Goal: Information Seeking & Learning: Check status

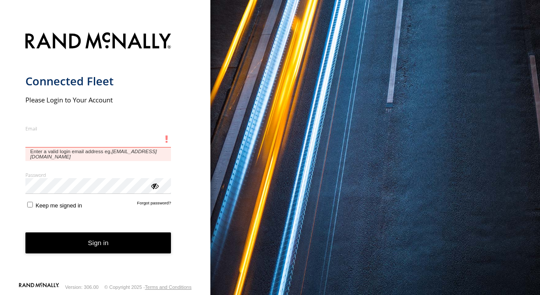
click at [96, 140] on input "Email" at bounding box center [98, 140] width 146 height 16
paste input "**********"
type input "**********"
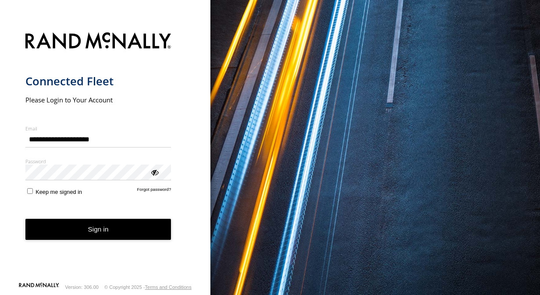
click at [22, 175] on div "**********" at bounding box center [105, 147] width 210 height 295
click at [78, 234] on button "Sign in" at bounding box center [98, 229] width 146 height 21
click at [96, 232] on button "Sign in" at bounding box center [98, 229] width 146 height 21
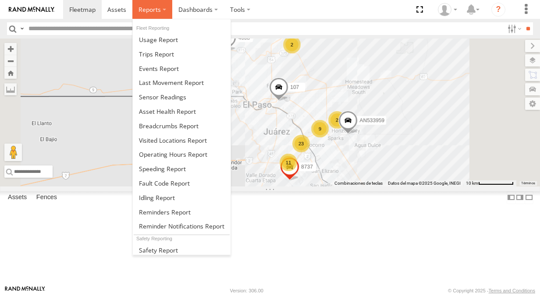
click at [159, 14] on label at bounding box center [152, 9] width 40 height 19
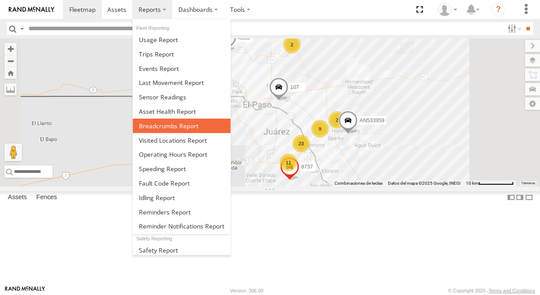
click at [164, 125] on span at bounding box center [169, 126] width 60 height 8
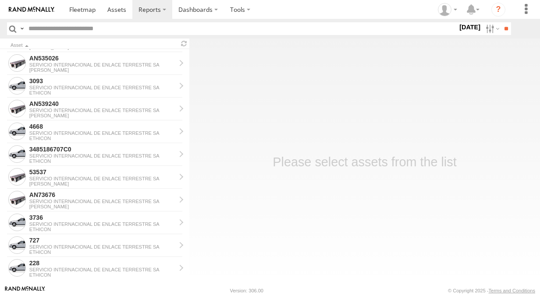
scroll to position [180, 0]
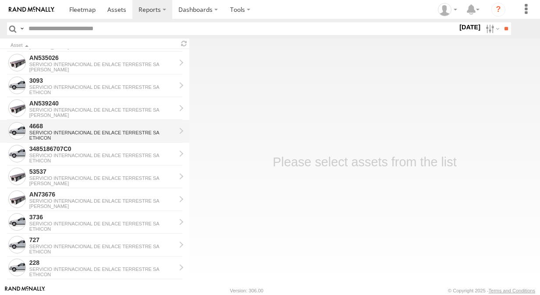
click at [75, 133] on div "SERVICIO INTERNACIONAL DE ENLACE TERRESTRE SA" at bounding box center [102, 132] width 146 height 5
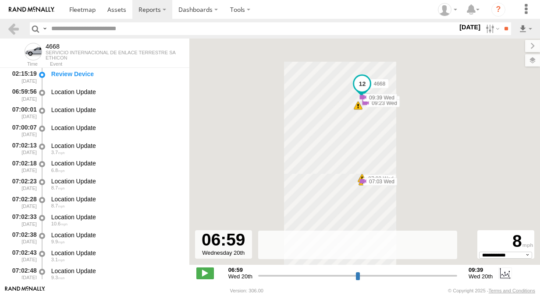
select select "**********"
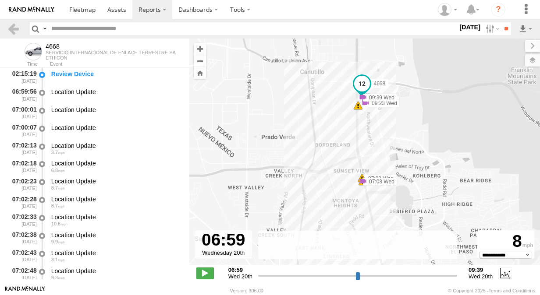
click at [459, 28] on label "20 Aug 25" at bounding box center [469, 27] width 25 height 10
click at [0, 0] on label at bounding box center [0, 0] width 0 height 0
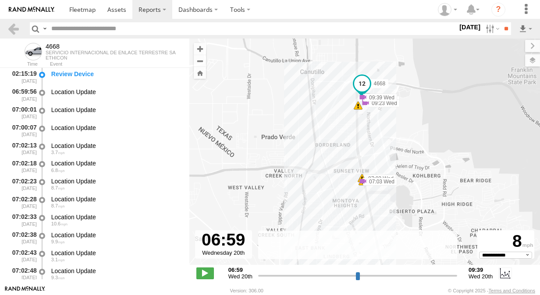
click at [0, 0] on label at bounding box center [0, 0] width 0 height 0
click at [502, 31] on input "**" at bounding box center [506, 28] width 10 height 13
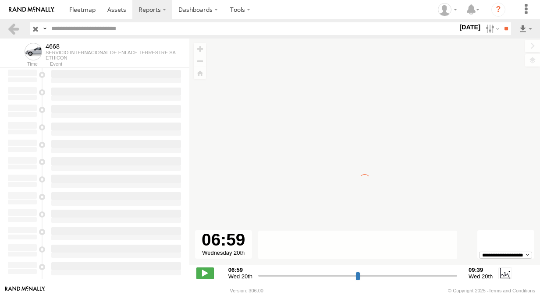
type input "**********"
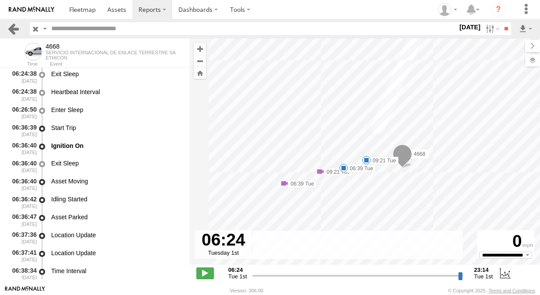
click at [14, 31] on link at bounding box center [13, 28] width 13 height 13
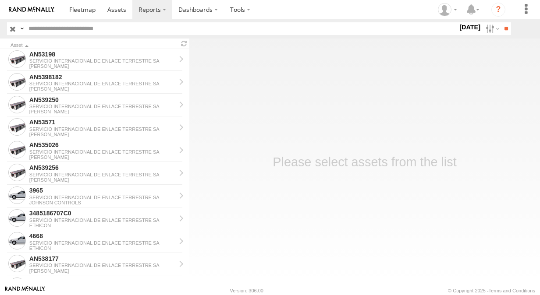
scroll to position [471, 0]
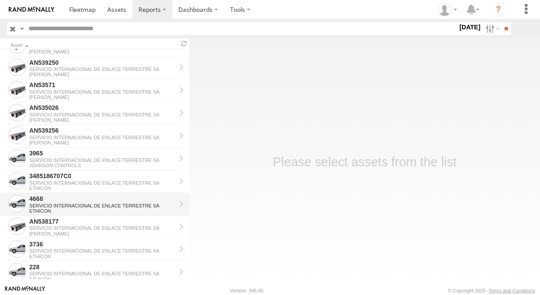
click at [70, 201] on div "4668" at bounding box center [102, 199] width 146 height 8
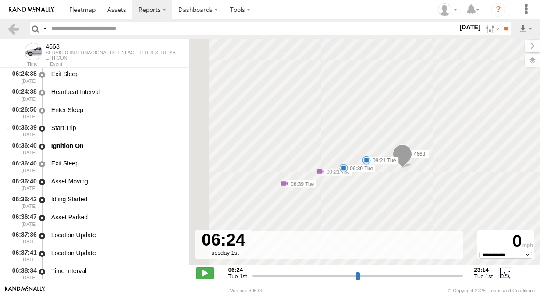
select select "**********"
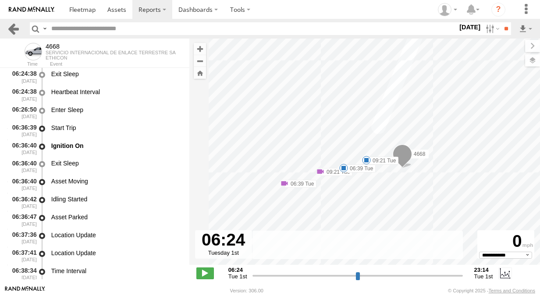
click at [14, 29] on link at bounding box center [13, 28] width 13 height 13
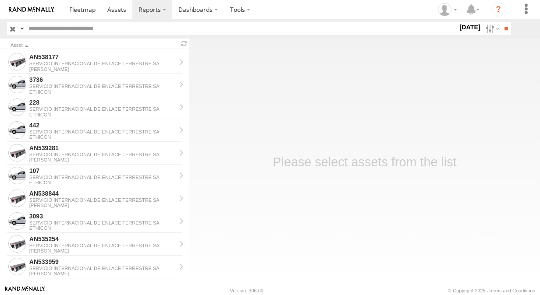
scroll to position [635, 0]
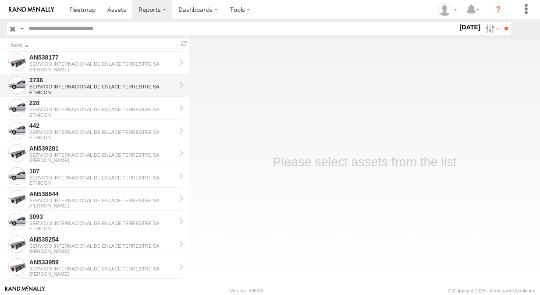
click at [180, 89] on link "3736 SERVICIO INTERNACIONAL DE ENLACE TERRESTRE SA ETHICON" at bounding box center [94, 85] width 189 height 23
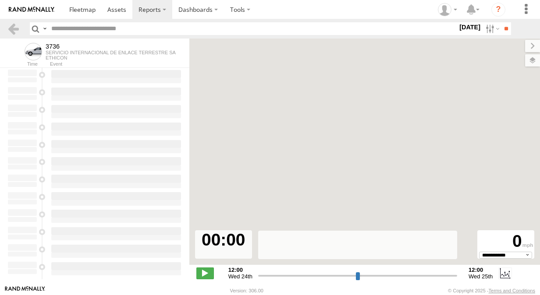
select select "**********"
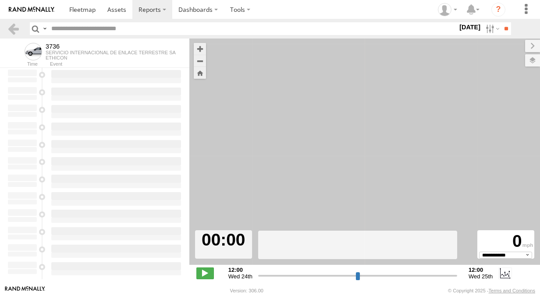
type input "**********"
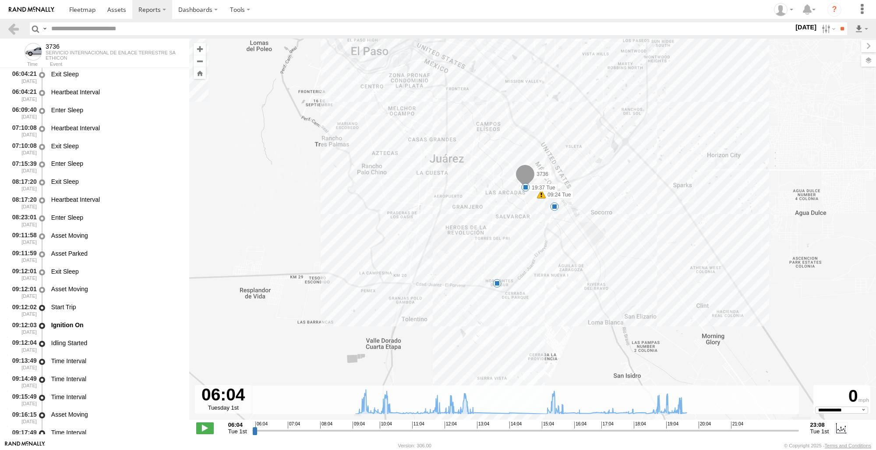
click at [533, 177] on span at bounding box center [525, 176] width 19 height 24
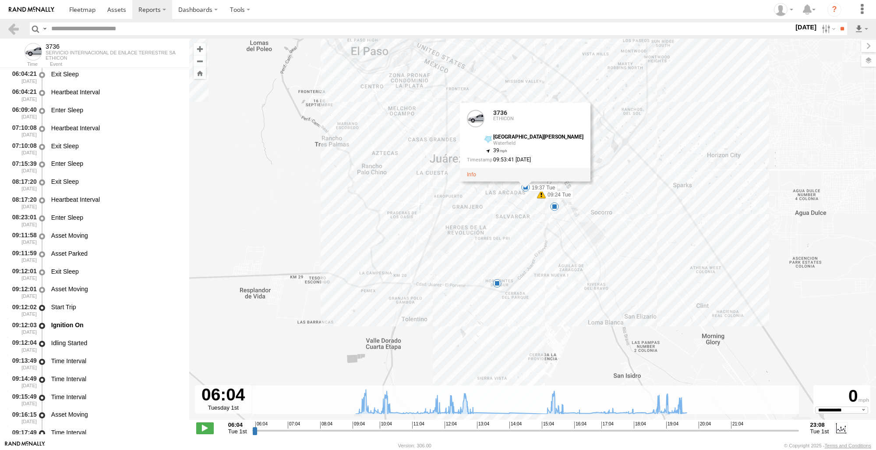
drag, startPoint x: 736, startPoint y: 248, endPoint x: 754, endPoint y: 251, distance: 18.2
click at [539, 248] on div "3736 09:24 Tue 19:37 Tue 7 5 3736 ETHICON Avenida Río Candelaria Waterfield 31.…" at bounding box center [532, 234] width 687 height 390
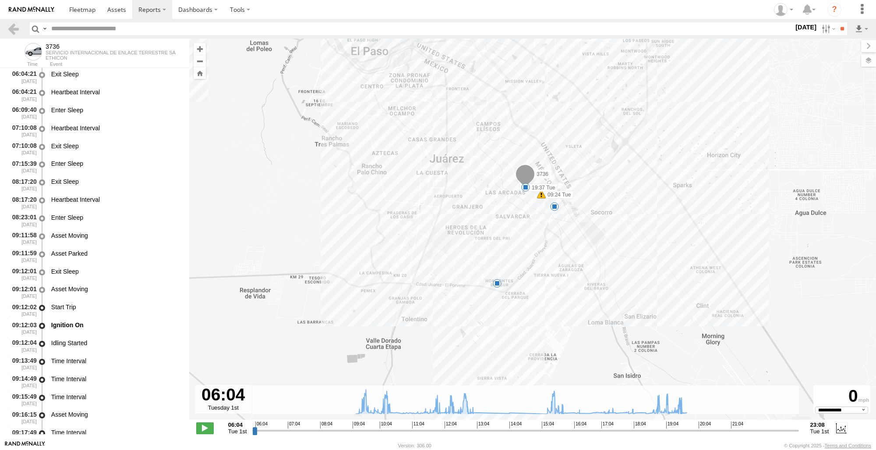
click at [539, 262] on div "3736 09:24 Tue 19:37 Tue 7 5" at bounding box center [532, 234] width 687 height 390
click at [15, 29] on link at bounding box center [13, 28] width 13 height 13
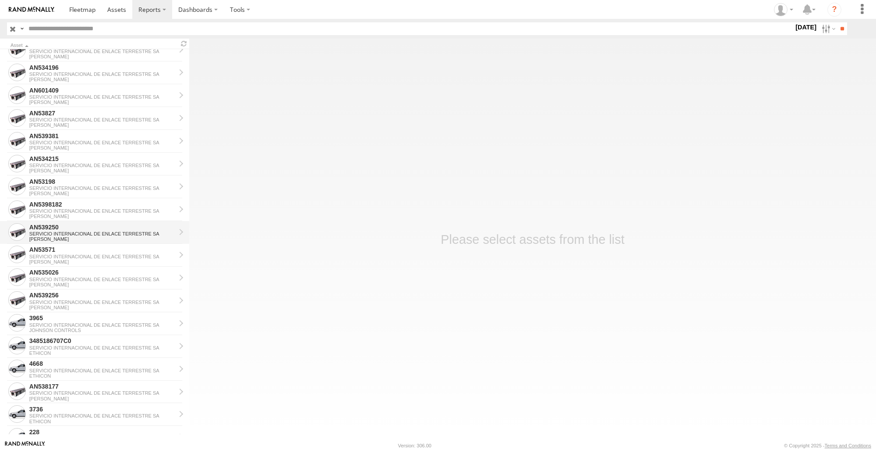
scroll to position [482, 0]
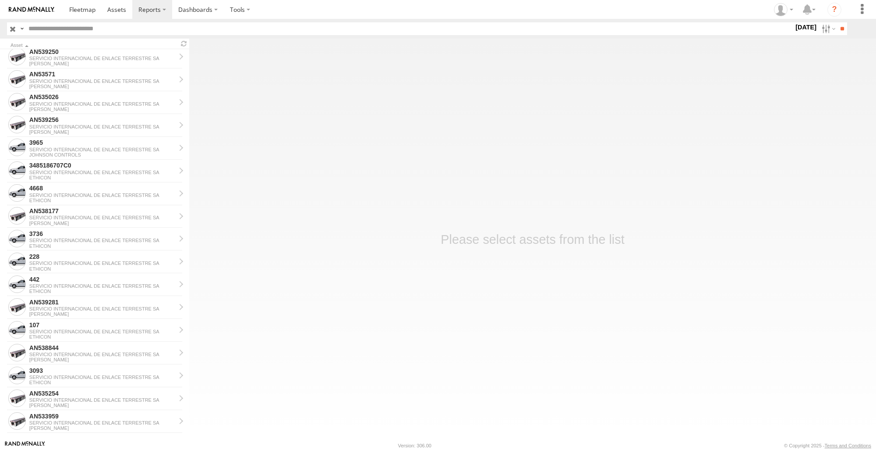
click at [795, 28] on label "[DATE]" at bounding box center [806, 27] width 25 height 10
click at [838, 25] on input "**" at bounding box center [842, 28] width 10 height 13
click at [76, 188] on div "4668" at bounding box center [102, 188] width 146 height 8
click at [181, 191] on link "4668 SERVICIO INTERNACIONAL DE ENLACE TERRESTRE SA ETHICON" at bounding box center [94, 193] width 189 height 23
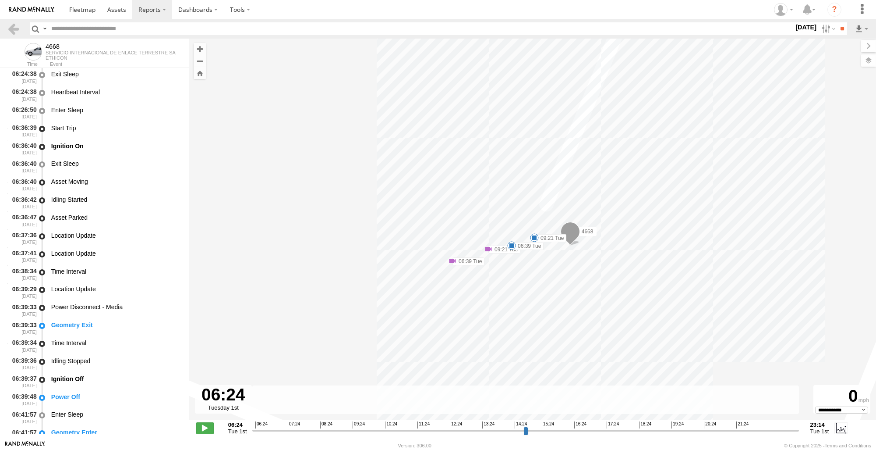
select select "**********"
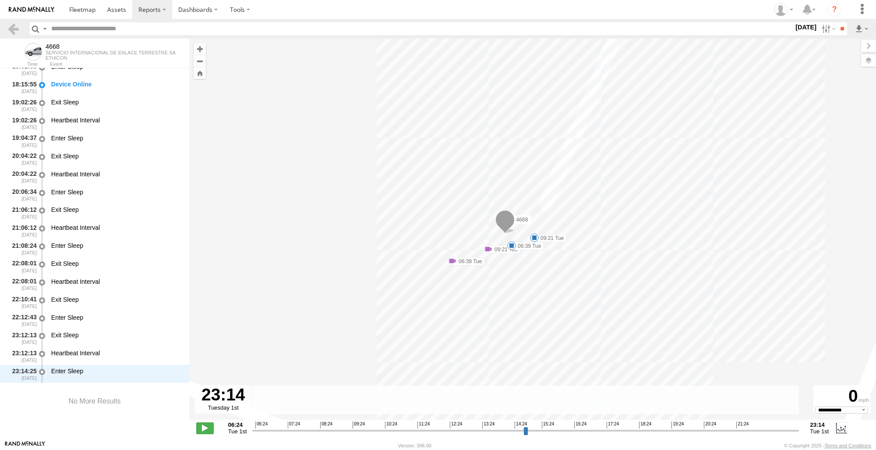
drag, startPoint x: 255, startPoint y: 432, endPoint x: 895, endPoint y: 465, distance: 641.0
type input "**********"
click at [799, 434] on input "range" at bounding box center [525, 430] width 546 height 8
click at [16, 28] on link at bounding box center [13, 28] width 13 height 13
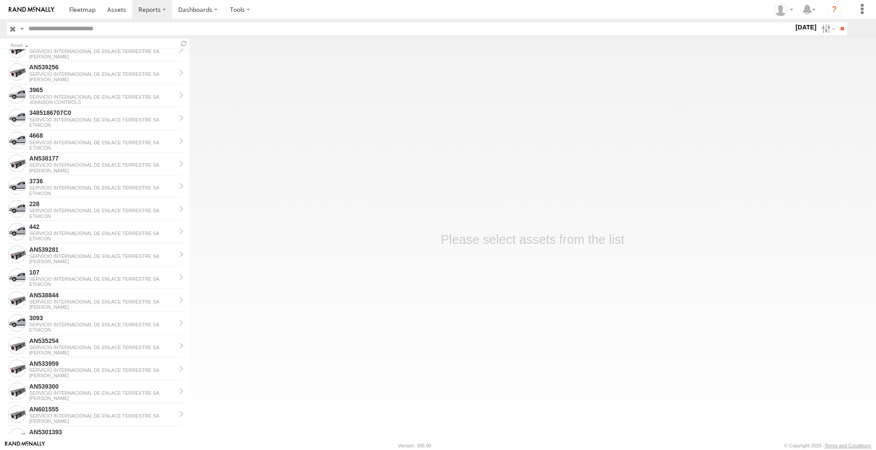
scroll to position [570, 0]
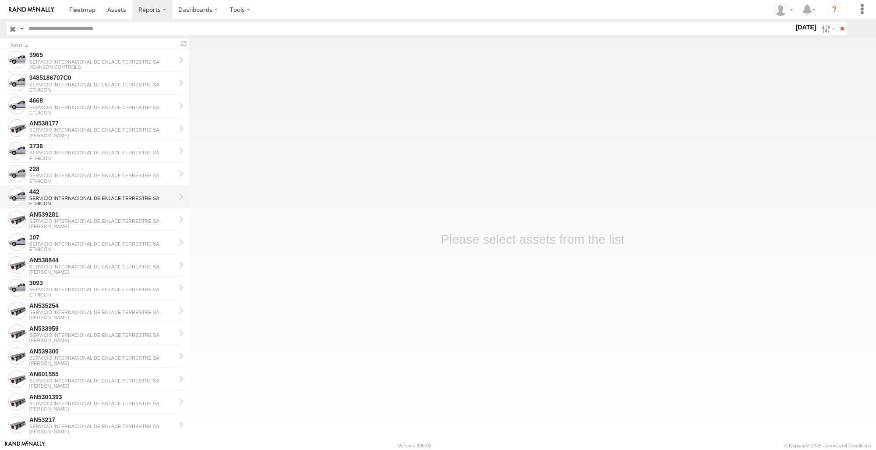
click at [101, 195] on div "442 SERVICIO INTERNACIONAL DE ENLACE TERRESTRE SA ETHICON" at bounding box center [102, 196] width 149 height 21
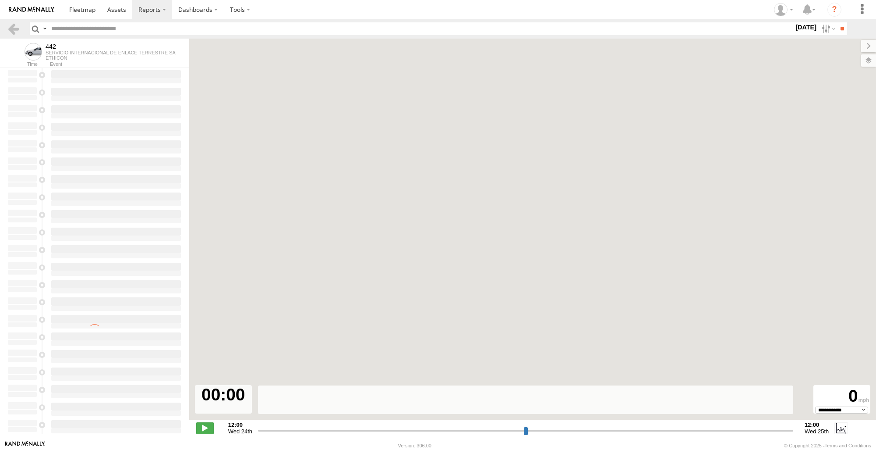
select select "**********"
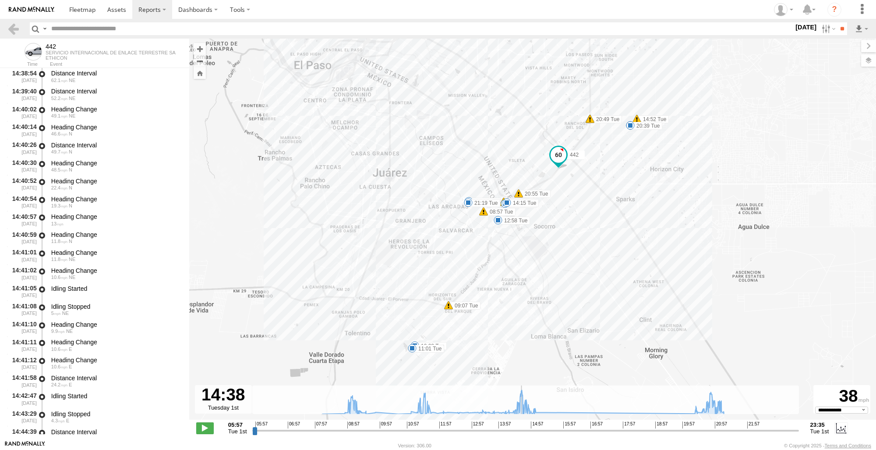
scroll to position [17023, 0]
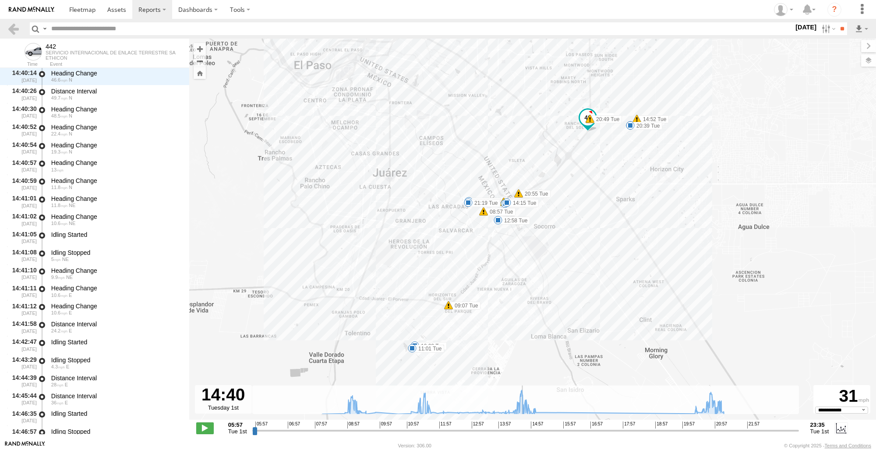
drag, startPoint x: 254, startPoint y: 430, endPoint x: 522, endPoint y: 441, distance: 268.3
type input "**********"
click at [522, 434] on input "range" at bounding box center [525, 430] width 546 height 8
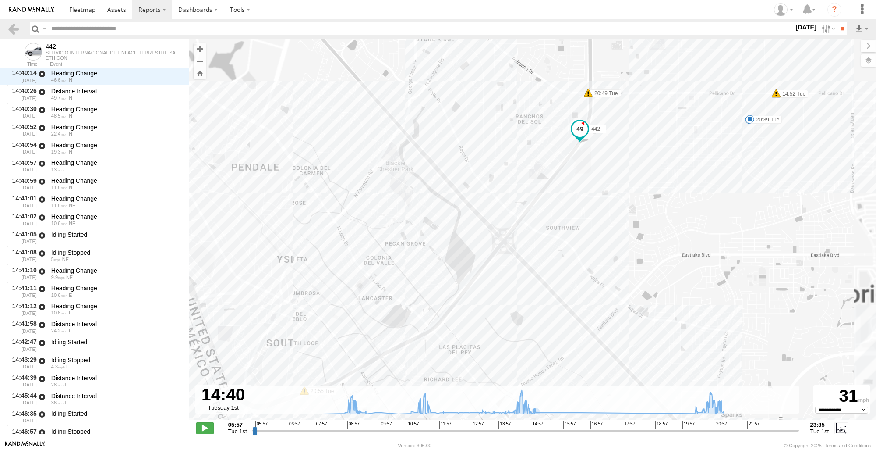
click at [771, 100] on div "442 08:57 Tue 09:07 Tue 10:22 Tue 11:01 Tue 12:58 Tue 14:10 Tue 14:15 Tue 14:52…" at bounding box center [532, 234] width 687 height 390
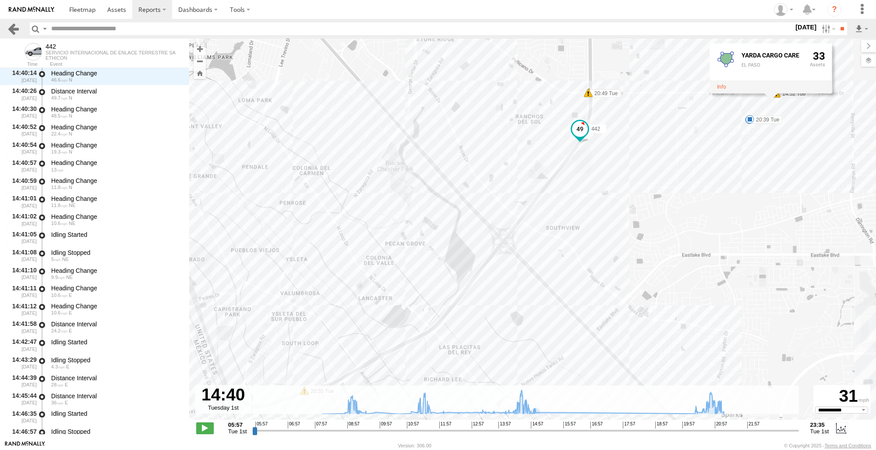
click at [14, 28] on link at bounding box center [13, 28] width 13 height 13
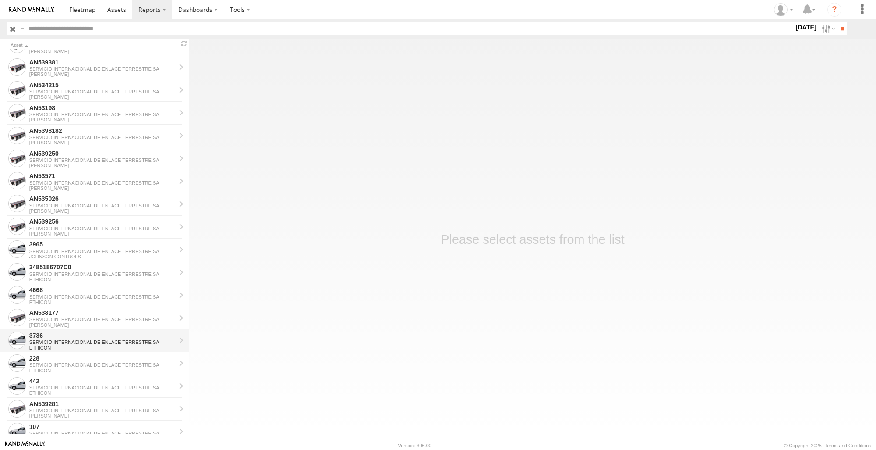
scroll to position [394, 0]
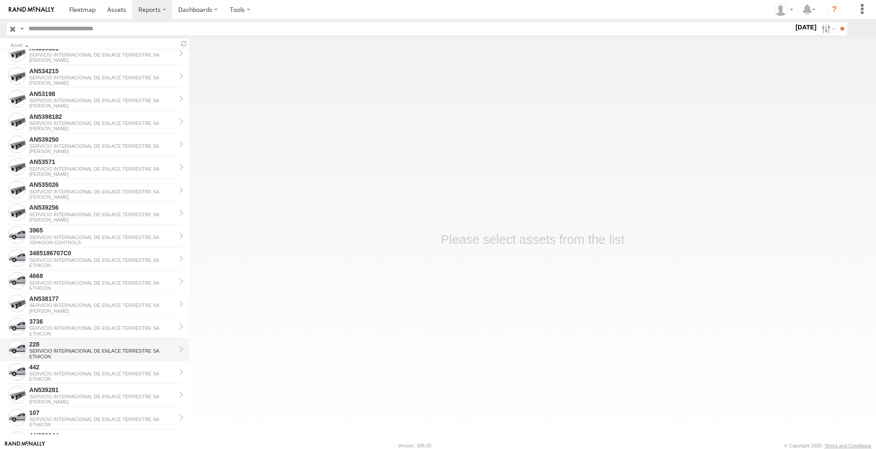
click at [62, 346] on div "228" at bounding box center [102, 344] width 146 height 8
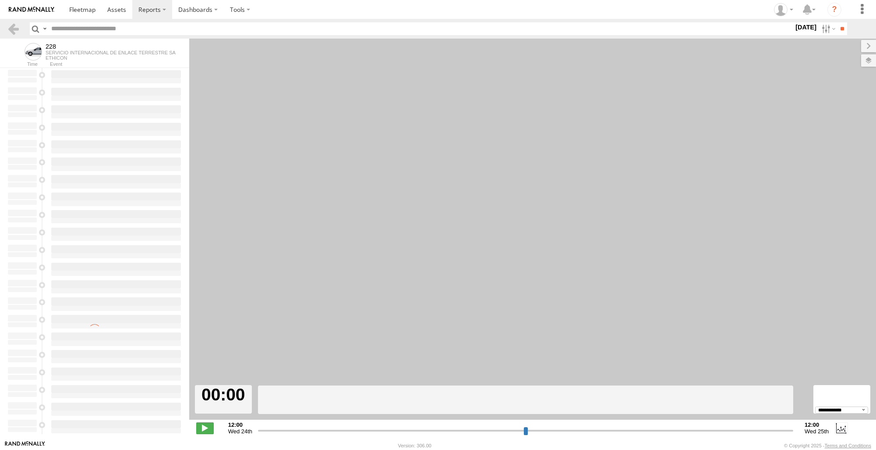
select select "**********"
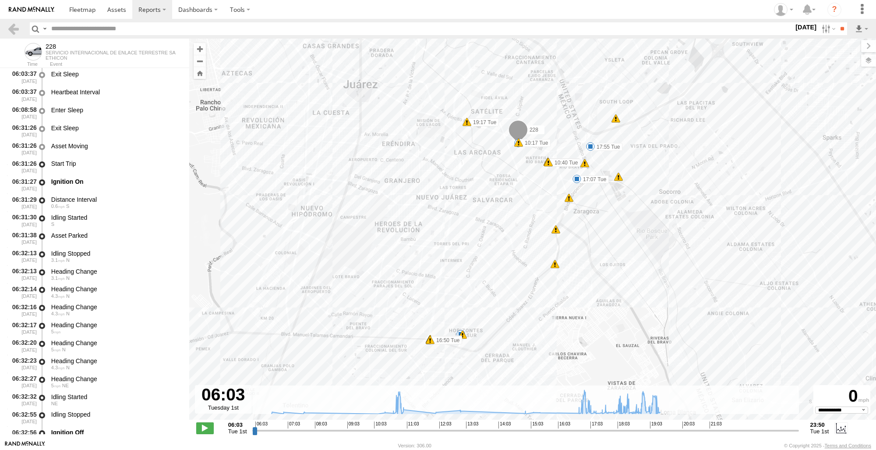
click at [734, 263] on div "228 10:17 Tue 10:40 Tue 10:40 Tue 10:40 Tue 16:49 Tue 16:50 Tue 16:50 Tue 16:50…" at bounding box center [532, 234] width 687 height 390
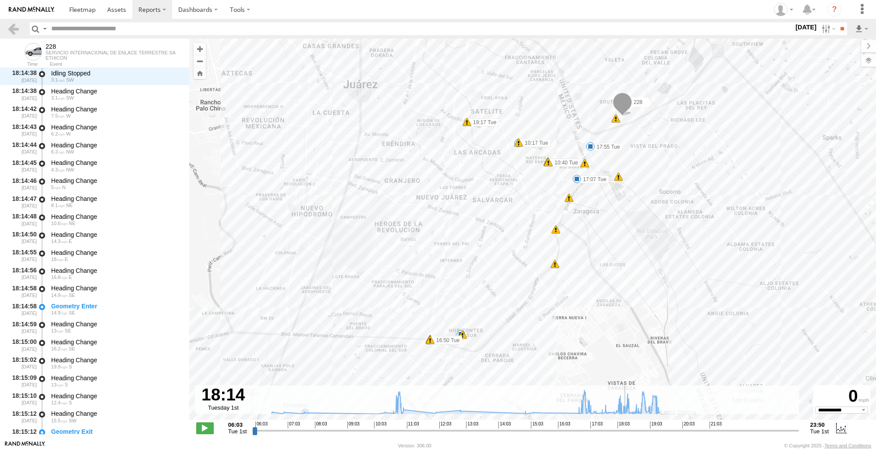
drag, startPoint x: 255, startPoint y: 430, endPoint x: 626, endPoint y: 435, distance: 370.2
type input "**********"
click at [626, 434] on input "range" at bounding box center [525, 430] width 546 height 8
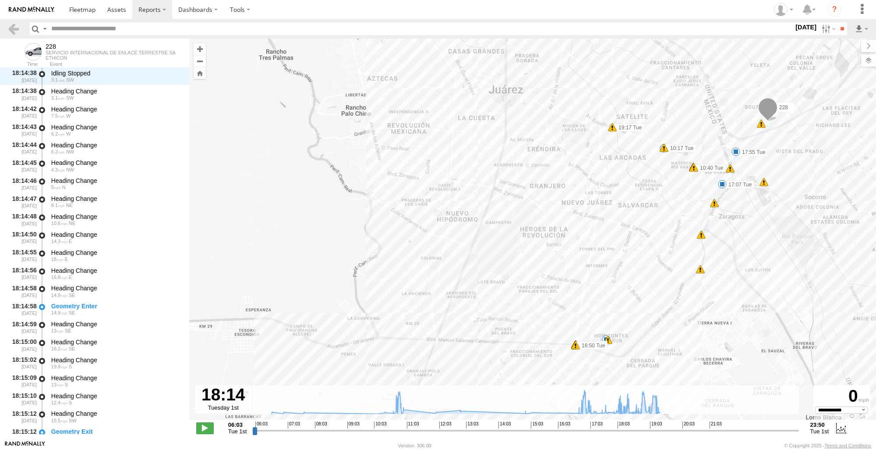
drag, startPoint x: 633, startPoint y: 320, endPoint x: 779, endPoint y: 325, distance: 145.6
click at [779, 325] on div "228 10:17 Tue 10:40 Tue 10:40 Tue 10:40 Tue 16:49 Tue 16:50 Tue 16:50 Tue 16:50…" at bounding box center [532, 234] width 687 height 390
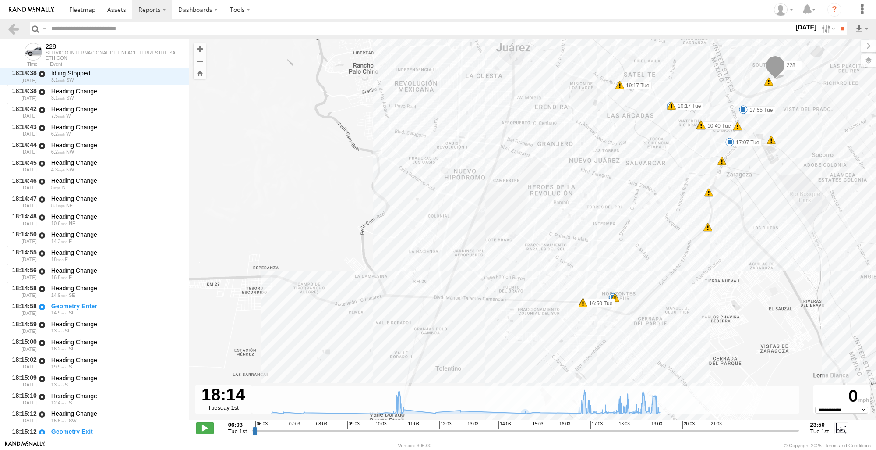
drag, startPoint x: 506, startPoint y: 338, endPoint x: 497, endPoint y: 296, distance: 42.9
click at [497, 296] on div "228 10:17 Tue 10:40 Tue 10:40 Tue 10:40 Tue 16:49 Tue 16:50 Tue 16:50 Tue 16:50…" at bounding box center [532, 234] width 687 height 390
click at [616, 300] on div "15" at bounding box center [613, 297] width 9 height 9
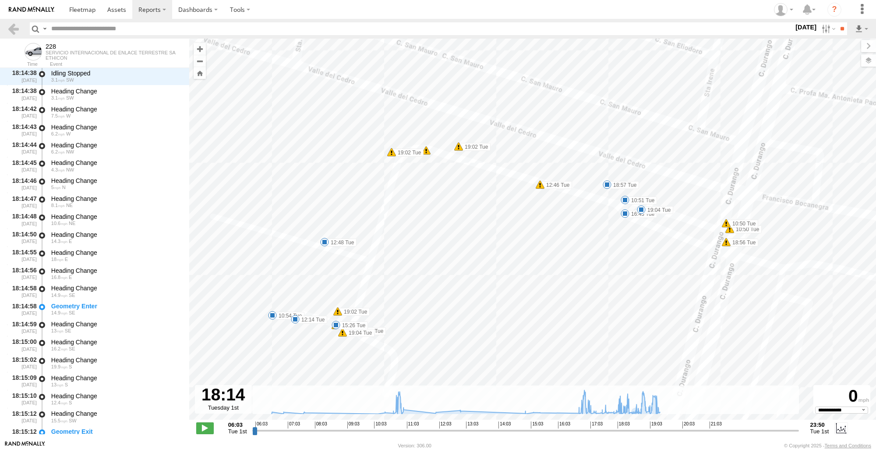
click at [267, 282] on div "228 10:17 Tue 10:40 Tue 10:40 Tue 10:40 Tue 16:49 Tue 16:50 Tue 16:50 Tue 16:50…" at bounding box center [532, 234] width 687 height 390
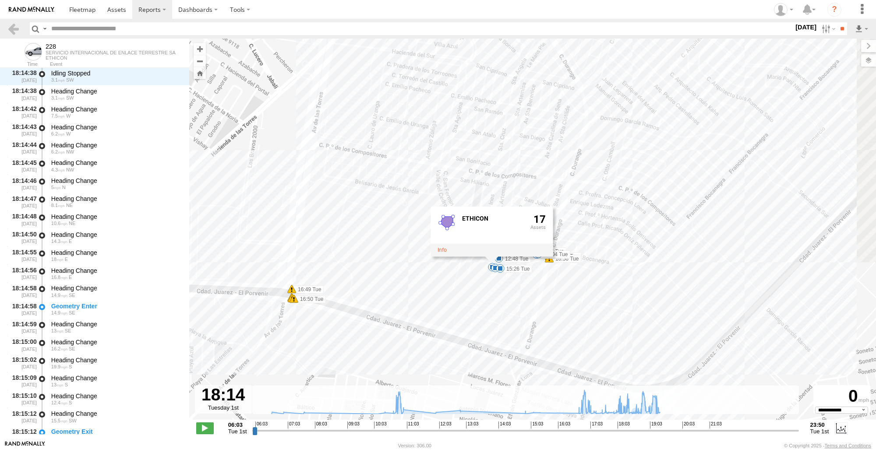
drag, startPoint x: 693, startPoint y: 285, endPoint x: 639, endPoint y: 288, distance: 54.0
click at [639, 288] on div "228 10:17 Tue 10:40 Tue 10:40 Tue 10:40 Tue 16:49 Tue 16:50 Tue 16:50 Tue 16:50…" at bounding box center [532, 234] width 687 height 390
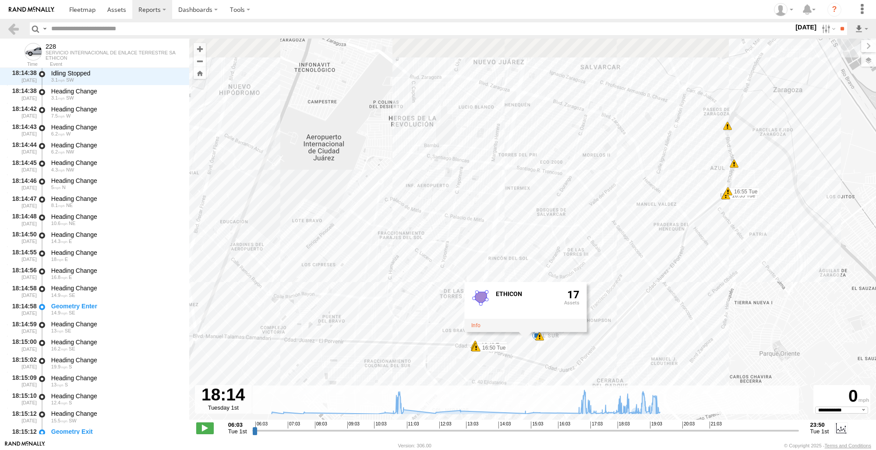
drag, startPoint x: 659, startPoint y: 220, endPoint x: 590, endPoint y: 279, distance: 90.4
click at [590, 279] on div "228 10:17 Tue 10:40 Tue 10:40 Tue 10:40 Tue 16:49 Tue 16:50 Tue 16:50 Tue 16:50…" at bounding box center [532, 234] width 687 height 390
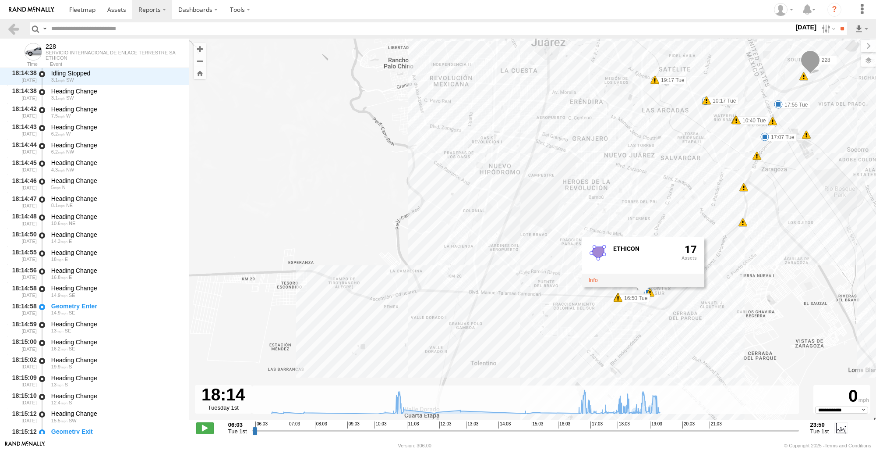
drag, startPoint x: 605, startPoint y: 201, endPoint x: 691, endPoint y: 184, distance: 87.4
click at [691, 184] on div "228 10:17 Tue 10:40 Tue 10:40 Tue 10:40 Tue 16:49 Tue 16:50 Tue 16:50 Tue 16:50…" at bounding box center [532, 234] width 687 height 390
click at [804, 78] on div "19" at bounding box center [804, 76] width 9 height 9
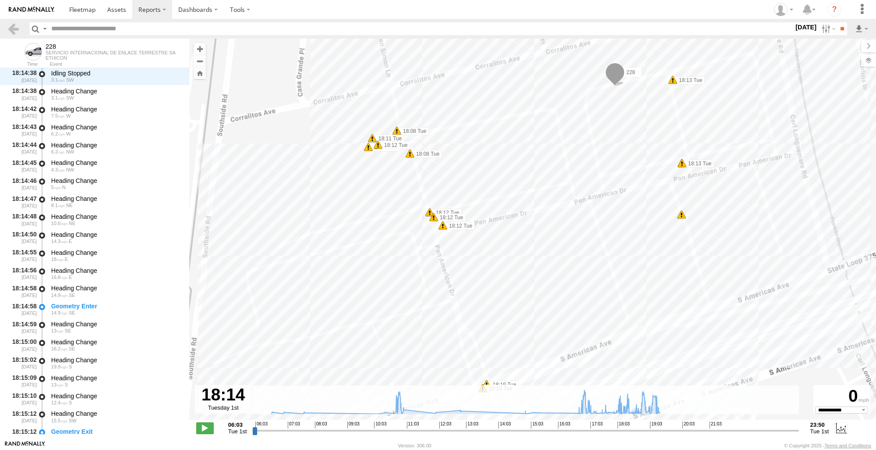
click at [682, 167] on div "228 10:17 Tue 10:40 Tue 10:40 Tue 10:40 Tue 16:49 Tue 16:50 Tue 16:50 Tue 16:50…" at bounding box center [532, 234] width 687 height 390
click at [683, 167] on div "228 10:17 Tue 10:40 Tue 10:40 Tue 10:40 Tue 16:49 Tue 16:50 Tue 16:50 Tue 16:50…" at bounding box center [532, 234] width 687 height 390
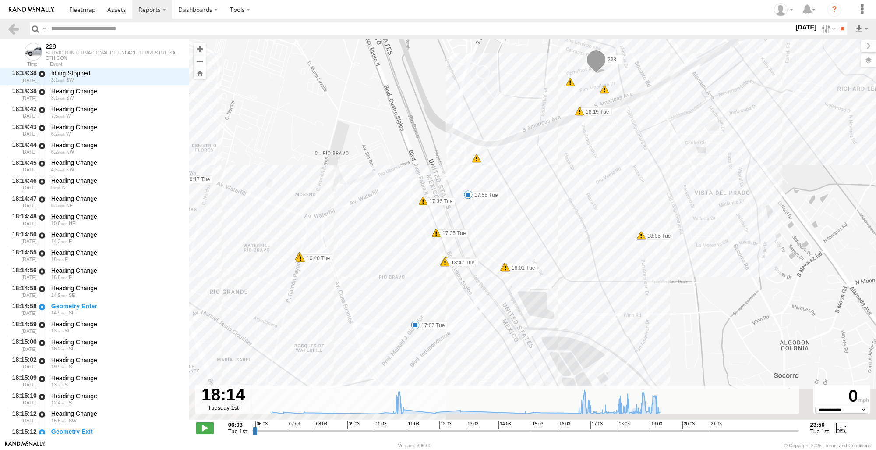
drag, startPoint x: 507, startPoint y: 299, endPoint x: 550, endPoint y: 92, distance: 211.1
click at [550, 92] on div "228 10:17 Tue 10:40 Tue 10:40 Tue 10:40 Tue 16:49 Tue 16:50 Tue 16:50 Tue 16:50…" at bounding box center [532, 234] width 687 height 390
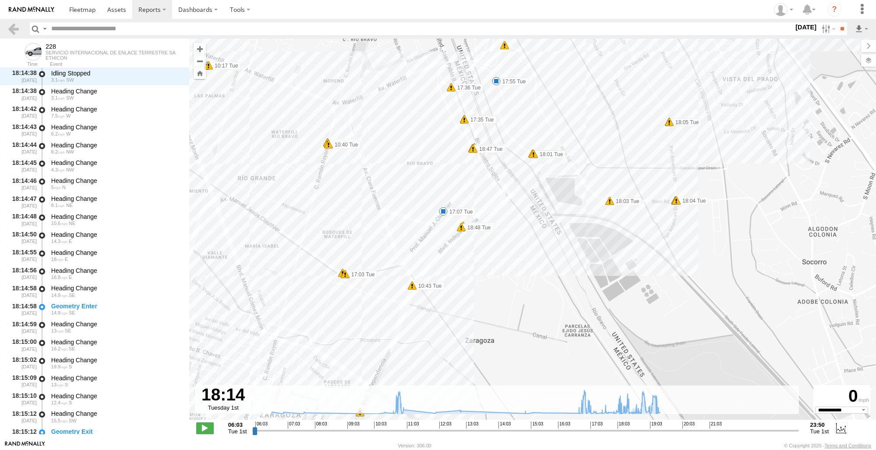
drag, startPoint x: 495, startPoint y: 216, endPoint x: 601, endPoint y: 66, distance: 183.5
click at [601, 66] on div "228 10:17 Tue 10:40 Tue 10:40 Tue 10:40 Tue 16:49 Tue 16:50 Tue 16:50 Tue 16:50…" at bounding box center [532, 234] width 687 height 390
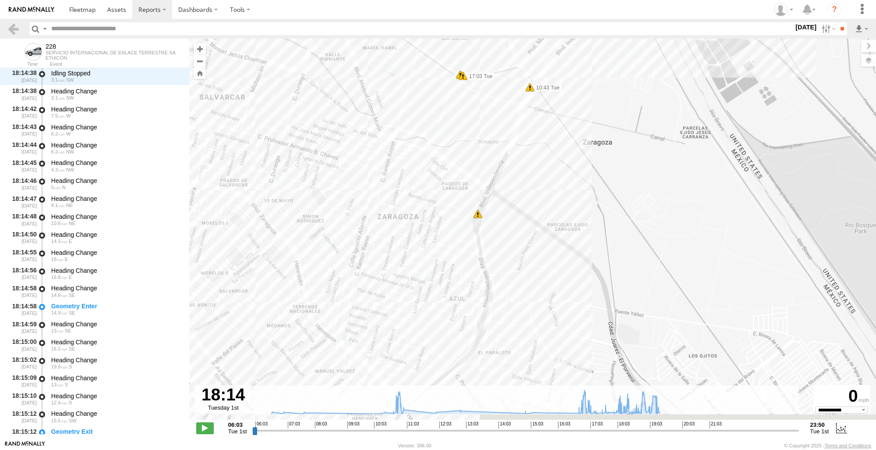
drag, startPoint x: 515, startPoint y: 260, endPoint x: 546, endPoint y: 126, distance: 138.2
click at [546, 126] on div "228 10:17 Tue 10:40 Tue 10:40 Tue 10:40 Tue 16:49 Tue 16:50 Tue 16:50 Tue 16:50…" at bounding box center [532, 234] width 687 height 390
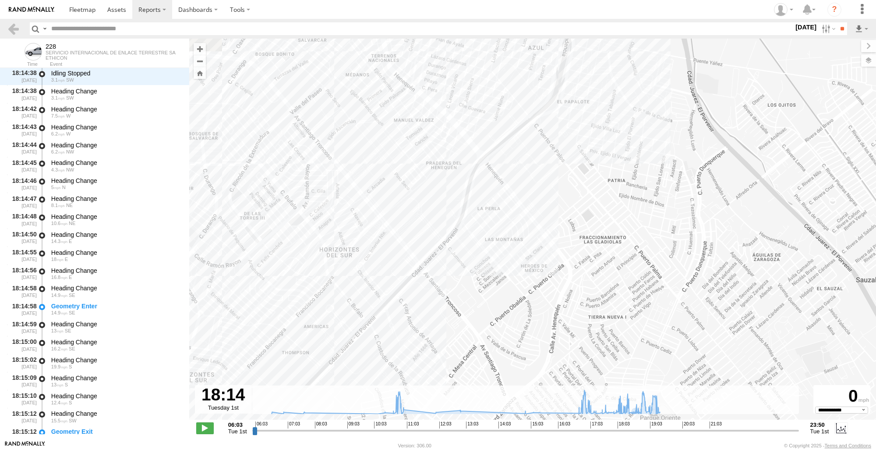
drag, startPoint x: 466, startPoint y: 289, endPoint x: 561, endPoint y: 201, distance: 129.6
click at [561, 201] on div "228 10:17 Tue 10:40 Tue 10:40 Tue 10:40 Tue 16:49 Tue 16:50 Tue 16:50 Tue 16:50…" at bounding box center [532, 234] width 687 height 390
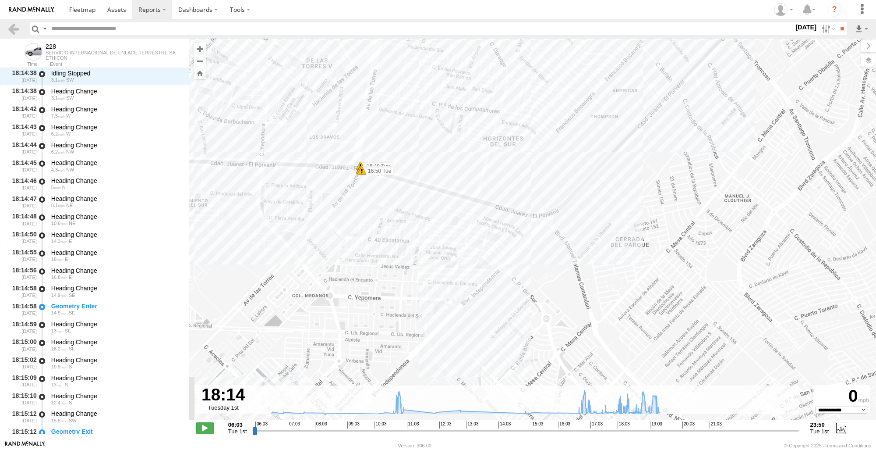
drag, startPoint x: 437, startPoint y: 325, endPoint x: 510, endPoint y: 309, distance: 74.5
click at [510, 309] on div "228 10:17 Tue 10:40 Tue 10:40 Tue 10:40 Tue 16:49 Tue 16:50 Tue 16:50 Tue 16:50…" at bounding box center [532, 234] width 687 height 390
click at [464, 167] on div "228 10:17 Tue 10:40 Tue 10:40 Tue 10:40 Tue 16:49 Tue 16:50 Tue 16:50 Tue 16:50…" at bounding box center [532, 234] width 687 height 390
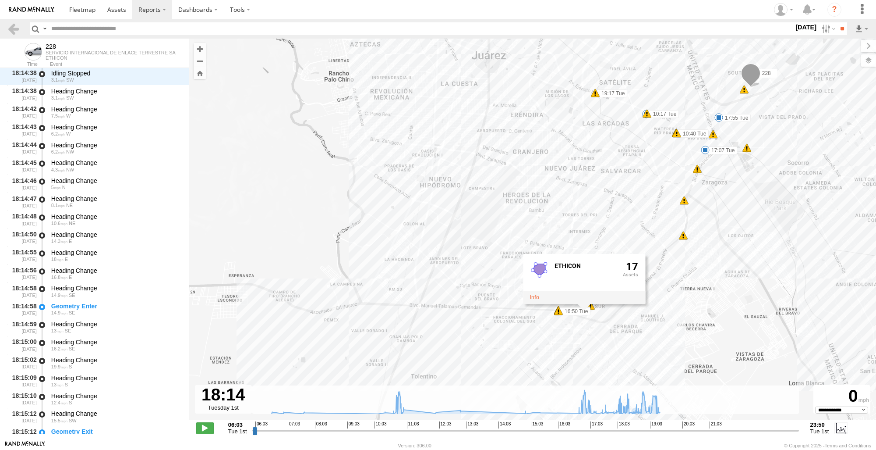
drag, startPoint x: 699, startPoint y: 239, endPoint x: 712, endPoint y: 300, distance: 62.2
click at [712, 300] on div "228 10:17 Tue 10:40 Tue 10:40 Tue 10:40 Tue 16:49 Tue 16:50 Tue 16:50 Tue 16:50…" at bounding box center [532, 234] width 687 height 390
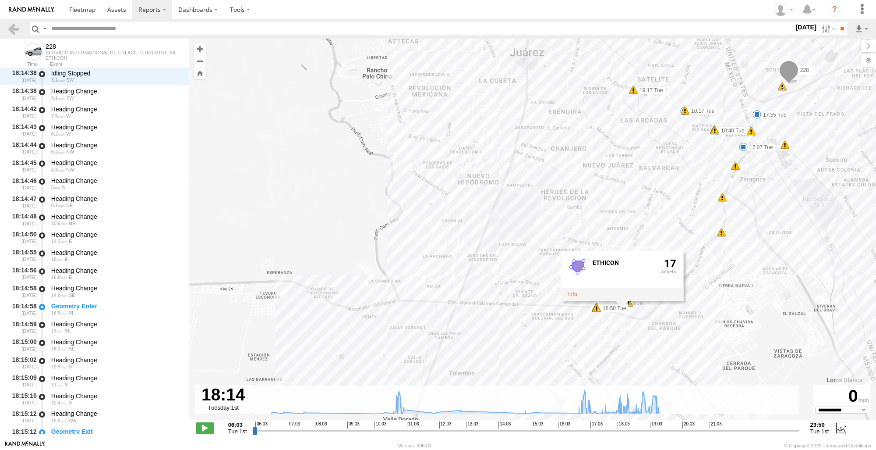
drag, startPoint x: 728, startPoint y: 297, endPoint x: 769, endPoint y: 294, distance: 41.3
click at [769, 294] on div "228 10:17 Tue 10:40 Tue 10:40 Tue 10:40 Tue 16:49 Tue 16:50 Tue 16:50 Tue 16:50…" at bounding box center [532, 234] width 687 height 390
drag, startPoint x: 462, startPoint y: 452, endPoint x: 473, endPoint y: 453, distance: 10.6
click at [473, 449] on html at bounding box center [438, 225] width 876 height 450
click at [476, 339] on div "228 10:17 Tue 10:40 Tue 10:40 Tue 10:40 Tue 16:49 Tue 16:50 Tue 16:50 Tue 16:50…" at bounding box center [532, 234] width 687 height 390
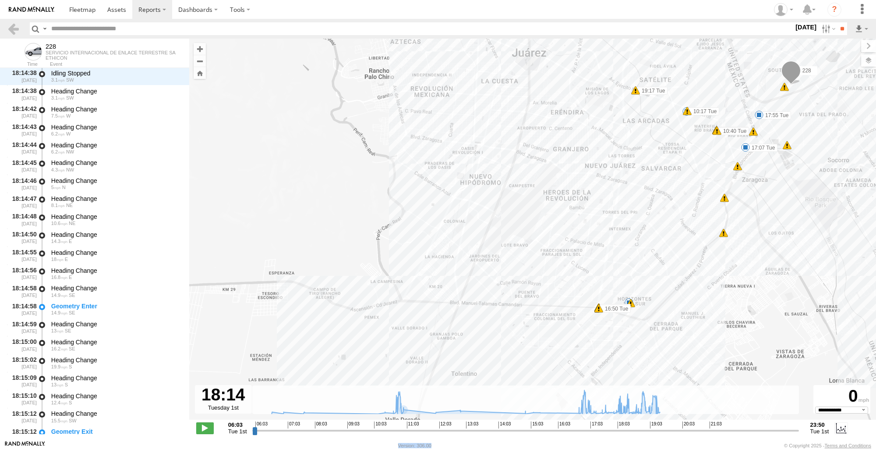
click at [689, 150] on div "228 10:17 Tue 10:40 Tue 10:40 Tue 10:40 Tue 16:49 Tue 16:50 Tue 16:50 Tue 16:50…" at bounding box center [532, 234] width 687 height 390
click at [17, 29] on link at bounding box center [13, 28] width 13 height 13
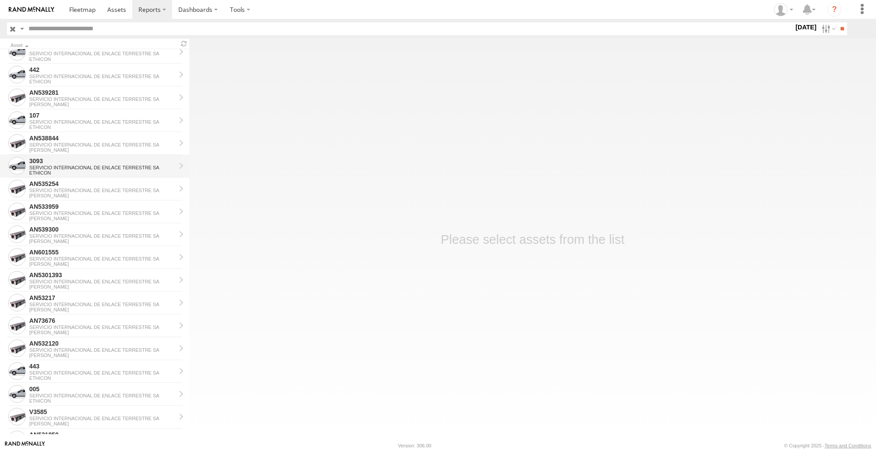
scroll to position [745, 0]
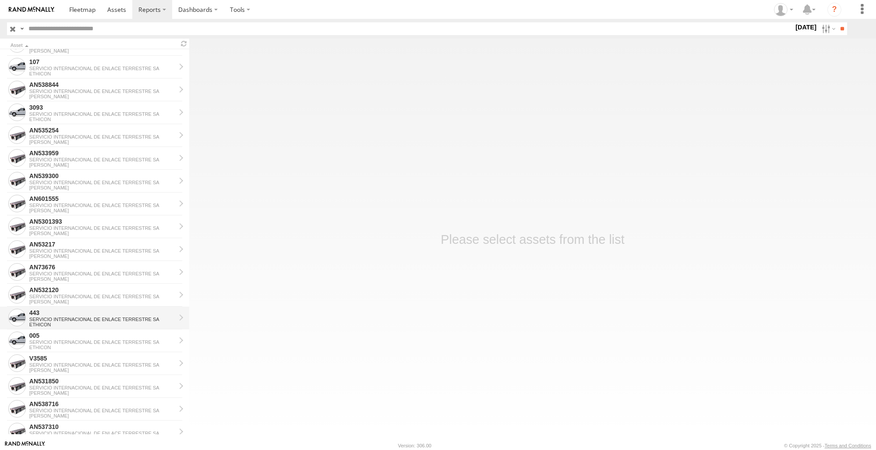
click at [87, 318] on div "SERVICIO INTERNACIONAL DE ENLACE TERRESTRE SA" at bounding box center [102, 318] width 146 height 5
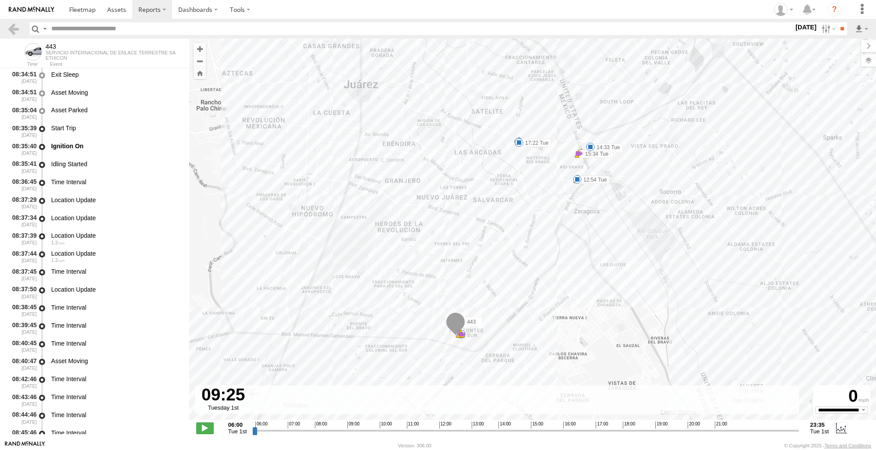
scroll to position [2336, 0]
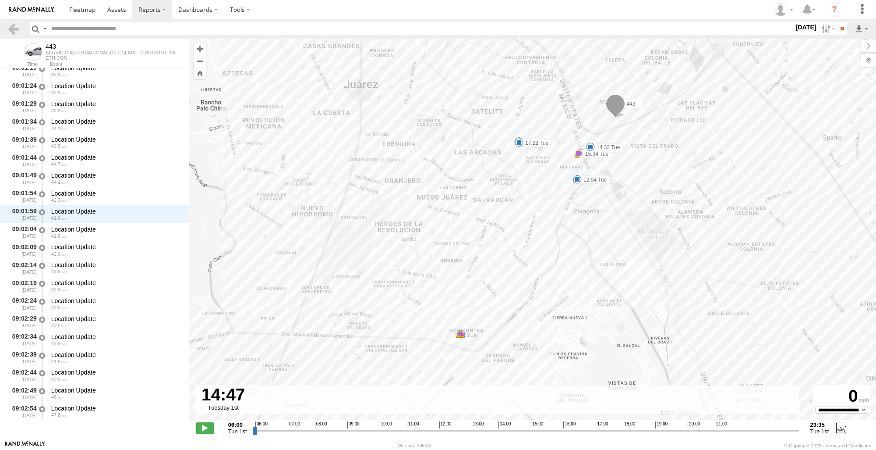
drag, startPoint x: 272, startPoint y: 431, endPoint x: 525, endPoint y: 435, distance: 253.3
type input "**********"
click at [525, 434] on input "range" at bounding box center [525, 430] width 546 height 8
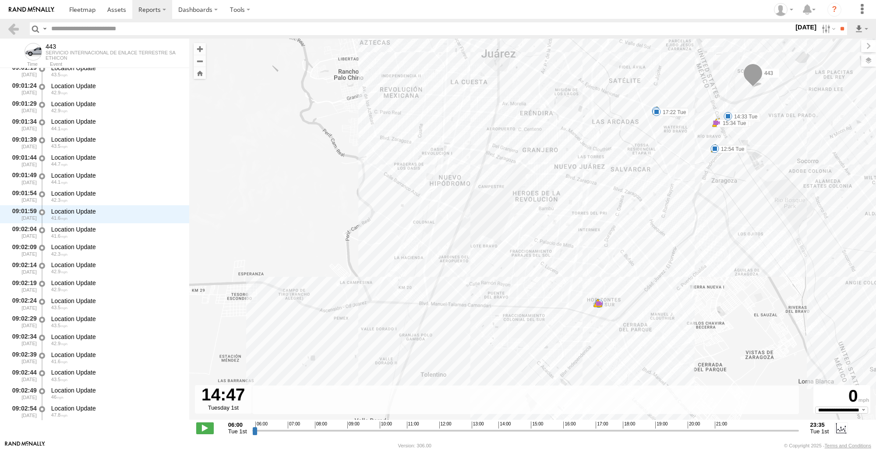
drag, startPoint x: 693, startPoint y: 308, endPoint x: 831, endPoint y: 278, distance: 140.9
click at [831, 278] on div "443 08:48 Tue 12:54 Tue 12:58 Tue 12:58 Tue 13:58 Tue 13:58 Tue 14:33 Tue 14:36…" at bounding box center [532, 234] width 687 height 390
click at [730, 248] on div "443 08:48 Tue 12:54 Tue 12:58 Tue 12:58 Tue 13:58 Tue 13:58 Tue 14:33 Tue 14:36…" at bounding box center [532, 234] width 687 height 390
click at [16, 32] on link at bounding box center [13, 28] width 13 height 13
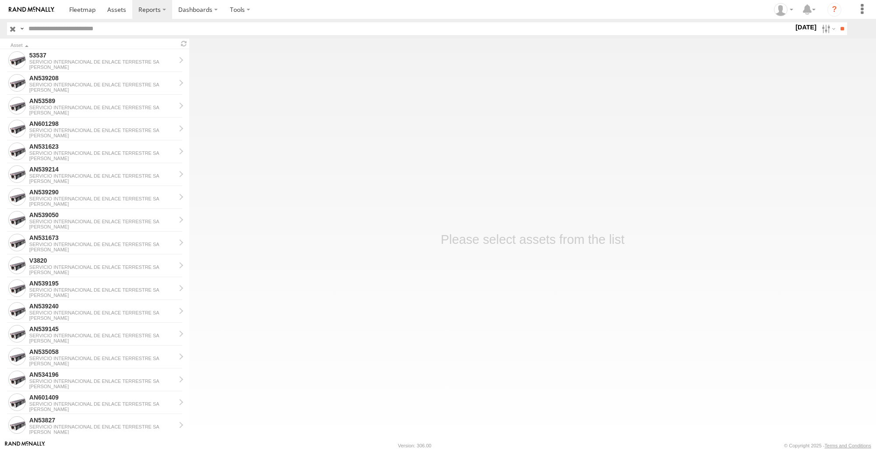
click at [801, 30] on label "[DATE]" at bounding box center [806, 27] width 25 height 10
click at [0, 0] on label at bounding box center [0, 0] width 0 height 0
click at [837, 26] on input "**" at bounding box center [842, 28] width 10 height 13
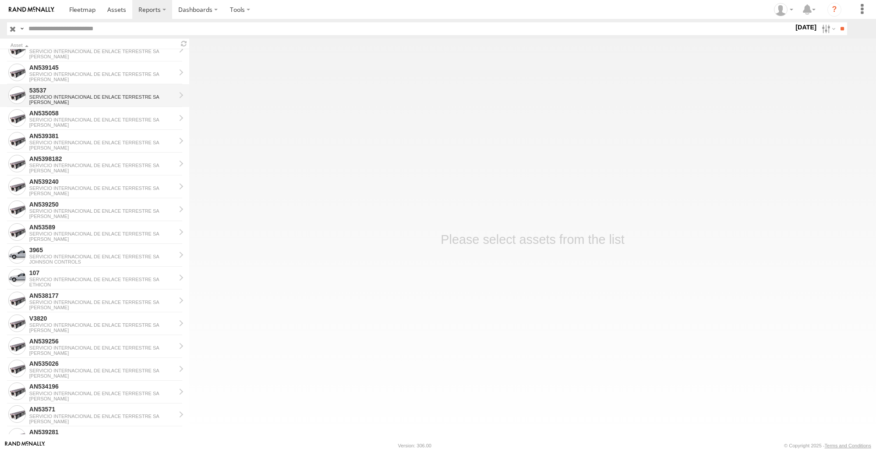
scroll to position [219, 0]
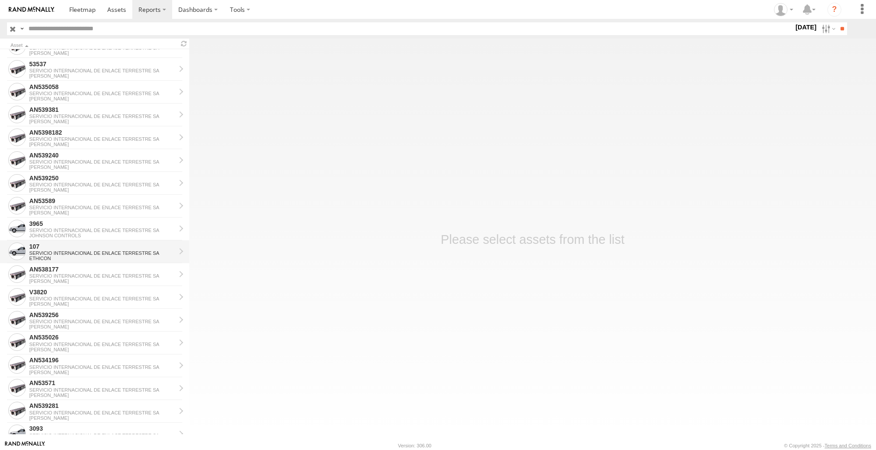
click at [100, 249] on div "107" at bounding box center [102, 246] width 146 height 8
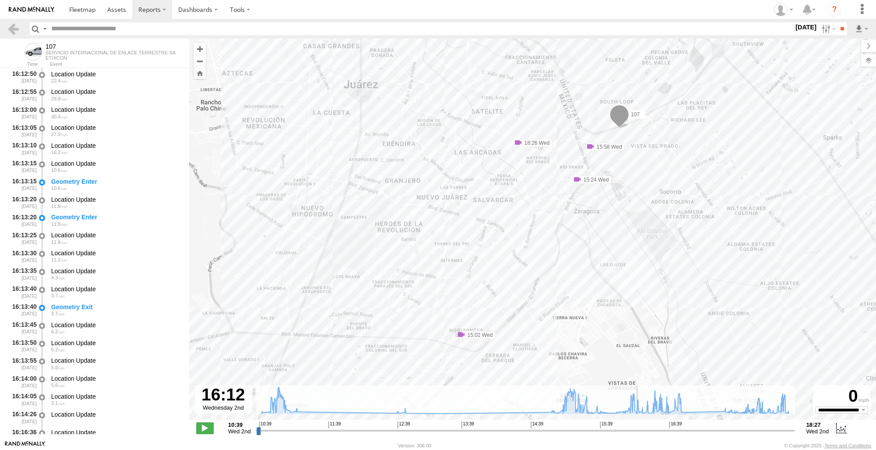
scroll to position [13117, 0]
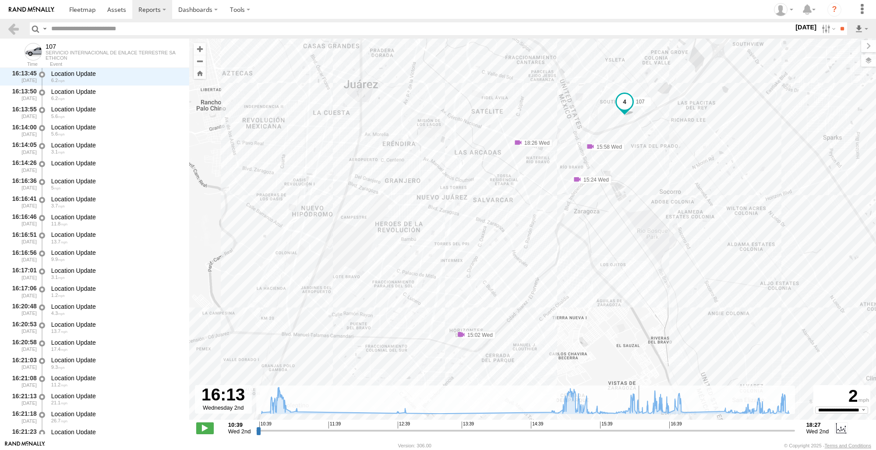
drag, startPoint x: 259, startPoint y: 433, endPoint x: 640, endPoint y: 441, distance: 380.8
click at [640, 434] on input "range" at bounding box center [525, 430] width 538 height 8
click at [458, 342] on div "107 11:07 Wed 15:02 Wed 15:24 Wed 15:58 Wed 18:26 Wed" at bounding box center [532, 234] width 687 height 390
click at [804, 28] on label "[DATE]" at bounding box center [806, 27] width 25 height 10
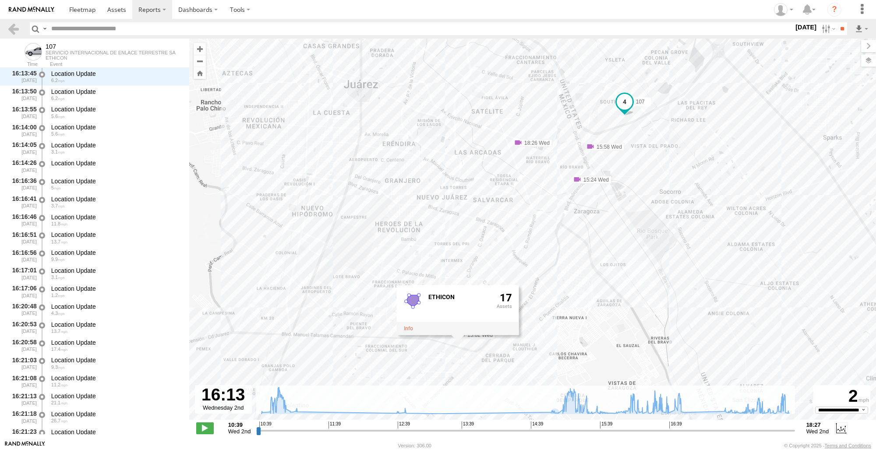
click at [0, 0] on label at bounding box center [0, 0] width 0 height 0
click at [839, 31] on input "**" at bounding box center [842, 28] width 10 height 13
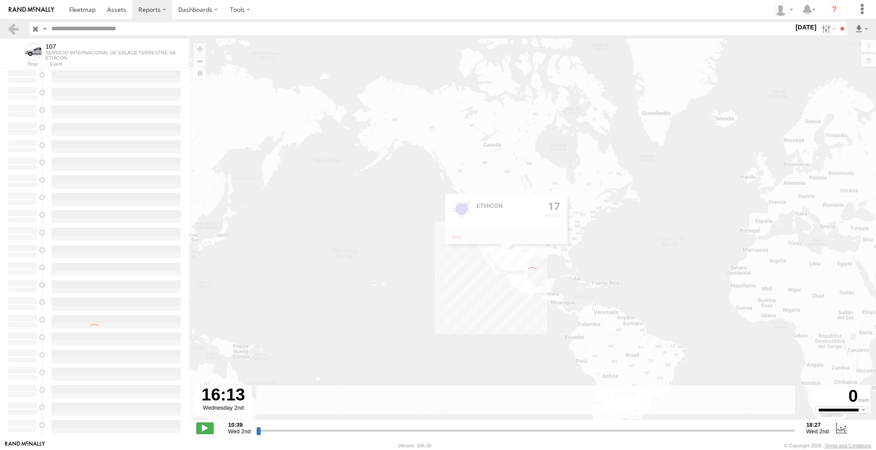
type input "**********"
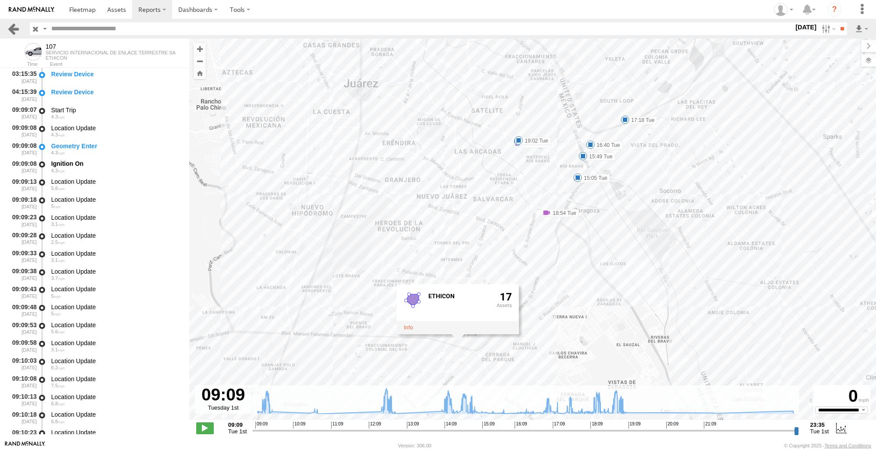
click at [15, 25] on link at bounding box center [13, 28] width 13 height 13
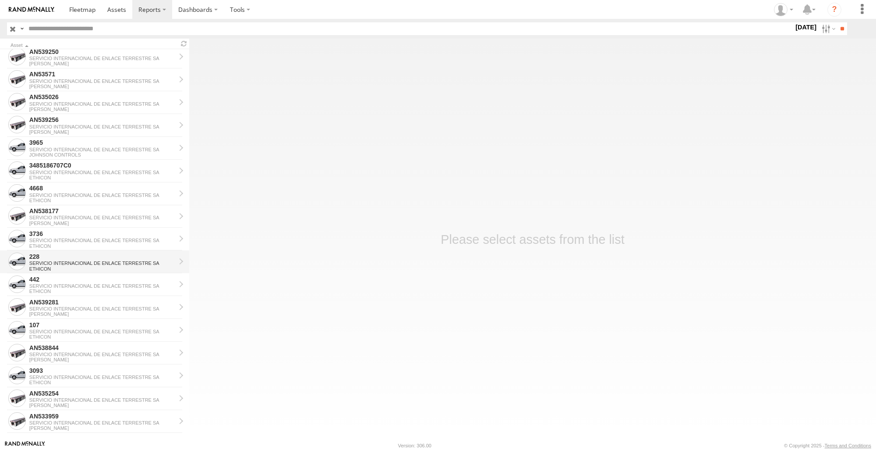
scroll to position [526, 0]
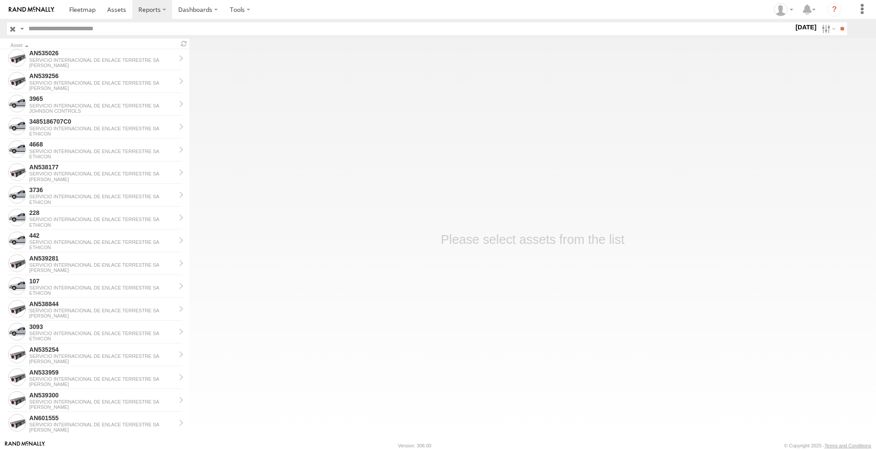
click at [82, 29] on input "text" at bounding box center [409, 28] width 769 height 13
type input "***"
click at [837, 22] on input "**" at bounding box center [842, 28] width 10 height 13
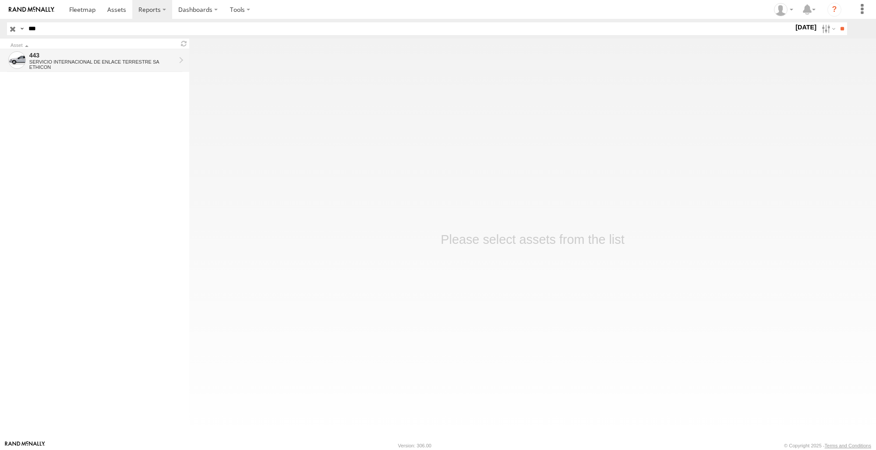
click at [101, 53] on div "443" at bounding box center [102, 55] width 146 height 8
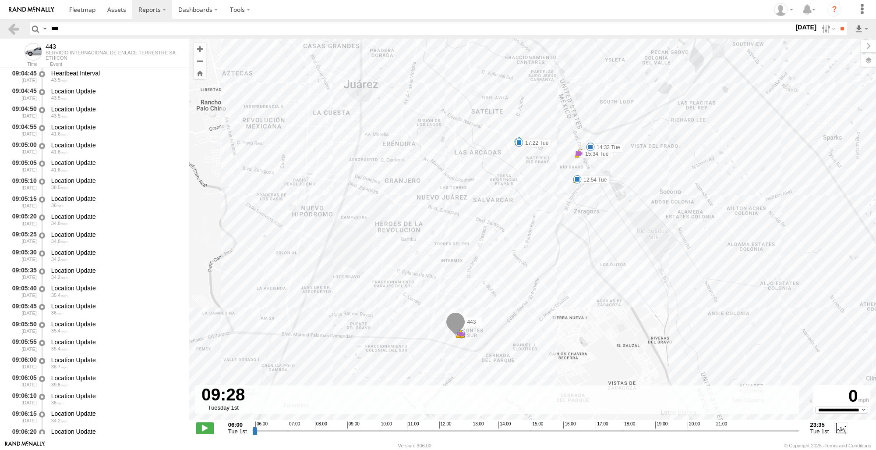
scroll to position [4128, 0]
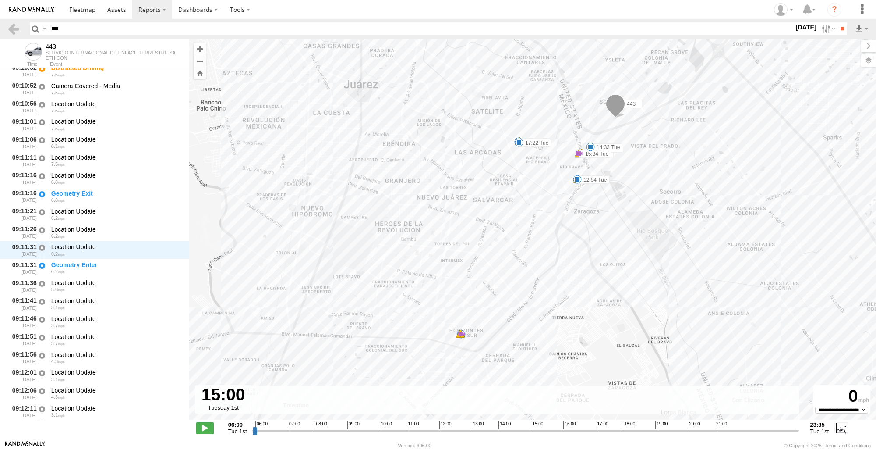
drag, startPoint x: 257, startPoint y: 432, endPoint x: 532, endPoint y: 452, distance: 275.4
type input "**********"
click at [532, 434] on input "range" at bounding box center [525, 430] width 546 height 8
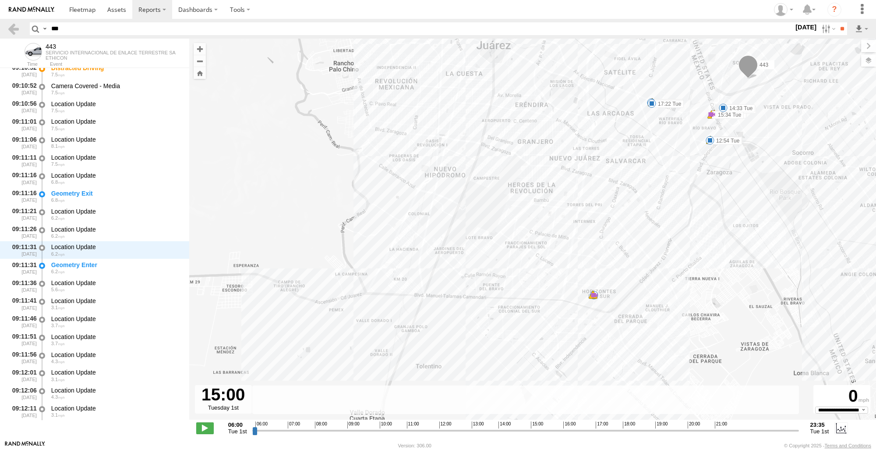
drag, startPoint x: 682, startPoint y: 270, endPoint x: 794, endPoint y: 231, distance: 118.7
click at [794, 231] on div "443 08:48 Tue 12:54 Tue 12:58 Tue 12:58 Tue 13:58 Tue 13:58 Tue 14:33 Tue 14:36…" at bounding box center [532, 234] width 687 height 390
click at [588, 306] on div "443 08:48 Tue 12:54 Tue 12:58 Tue 12:58 Tue 13:58 Tue 13:58 Tue 14:33 Tue 14:36…" at bounding box center [532, 234] width 687 height 390
click at [588, 302] on div "443 08:48 Tue 12:54 Tue 12:58 Tue 12:58 Tue 13:58 Tue 13:58 Tue 14:33 Tue 14:36…" at bounding box center [532, 234] width 687 height 390
click at [811, 291] on div "443 08:48 Tue 12:54 Tue 12:58 Tue 12:58 Tue 13:58 Tue 13:58 Tue 14:33 Tue 14:36…" at bounding box center [532, 234] width 687 height 390
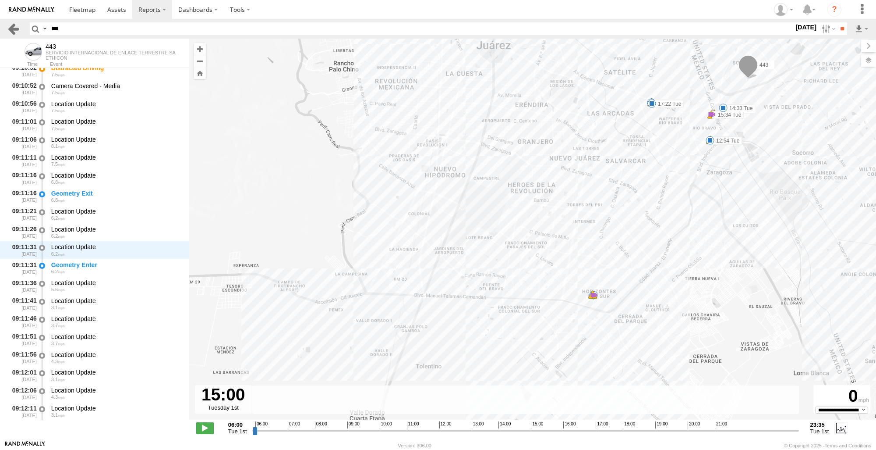
click at [18, 25] on link at bounding box center [13, 28] width 13 height 13
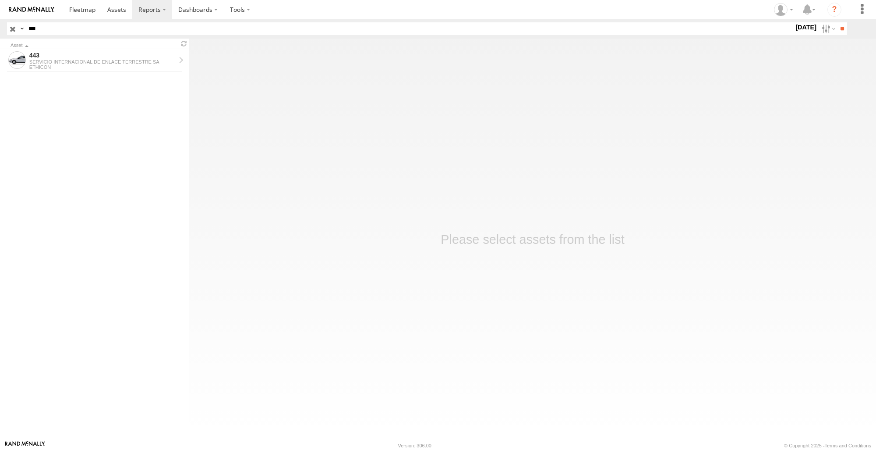
click at [13, 25] on input "button" at bounding box center [12, 28] width 11 height 13
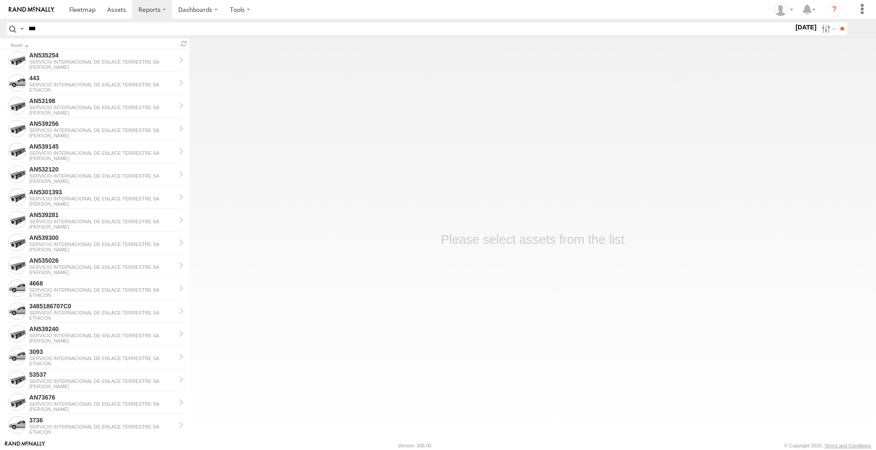
click at [805, 27] on label "[DATE]" at bounding box center [806, 27] width 25 height 10
click at [0, 0] on label at bounding box center [0, 0] width 0 height 0
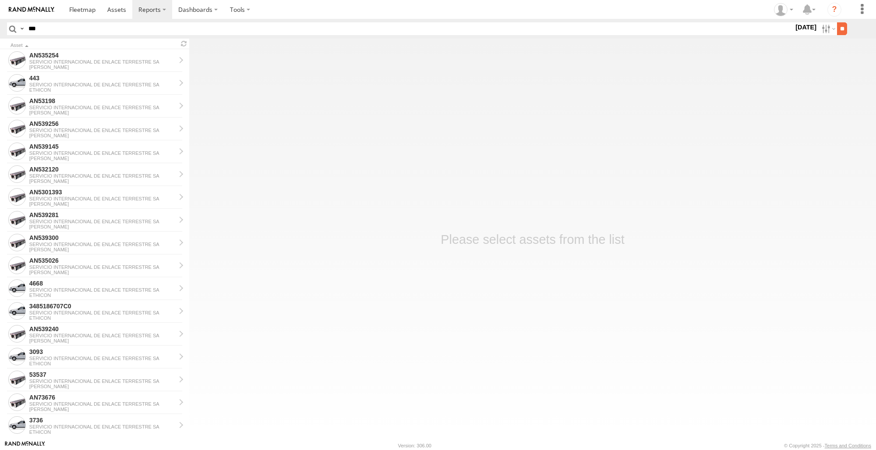
click at [838, 33] on input "**" at bounding box center [842, 28] width 10 height 13
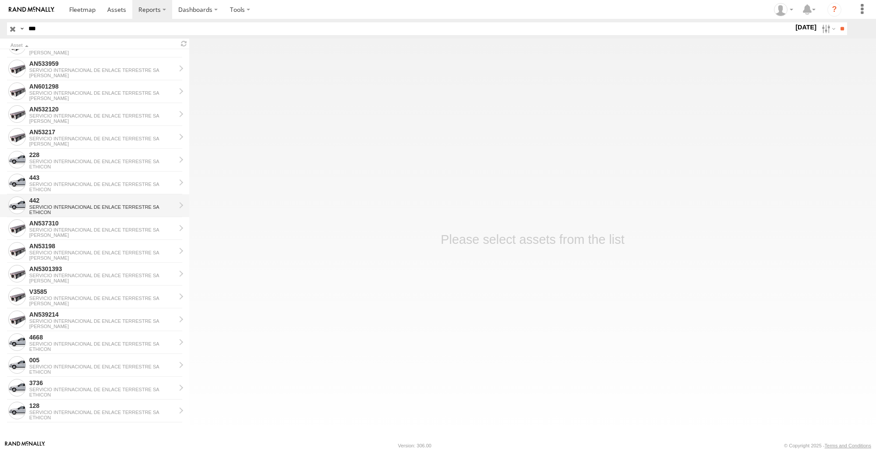
scroll to position [791, 0]
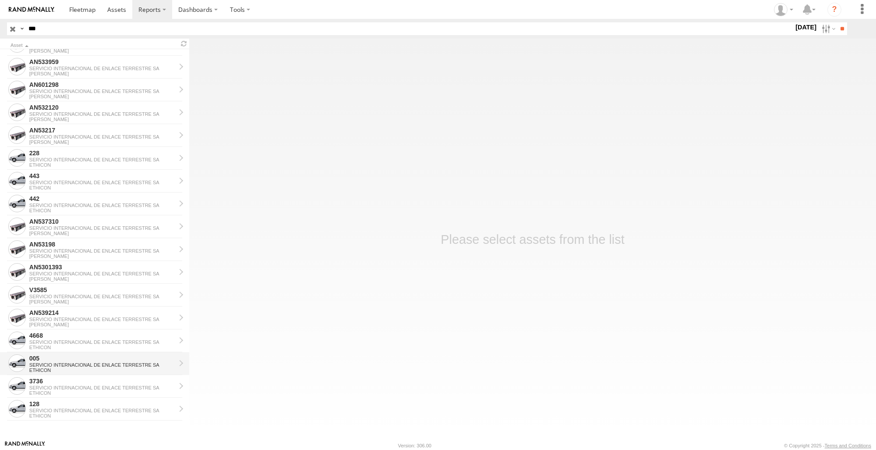
click at [74, 366] on div "SERVICIO INTERNACIONAL DE ENLACE TERRESTRE SA" at bounding box center [102, 364] width 146 height 5
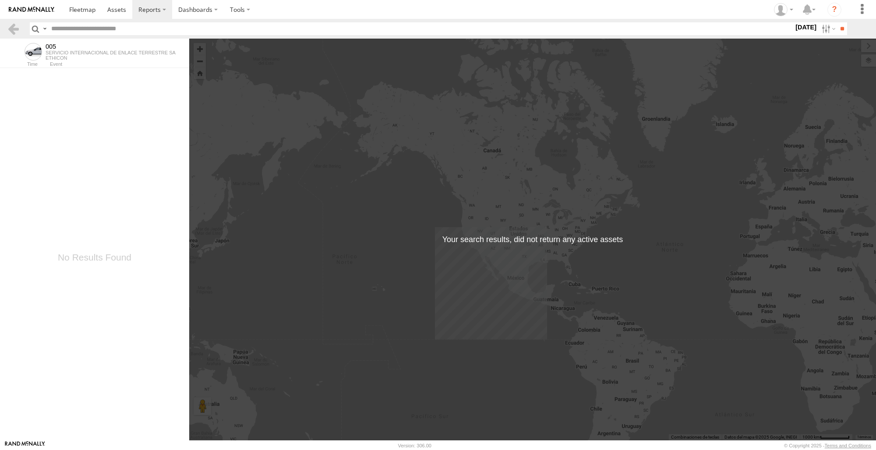
click at [102, 62] on div "Time Event" at bounding box center [94, 64] width 189 height 6
click at [14, 33] on link at bounding box center [13, 28] width 13 height 13
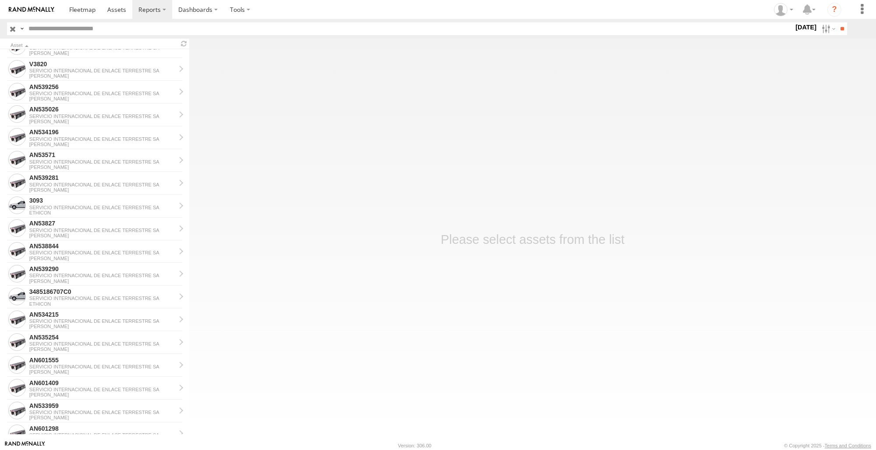
scroll to position [353, 0]
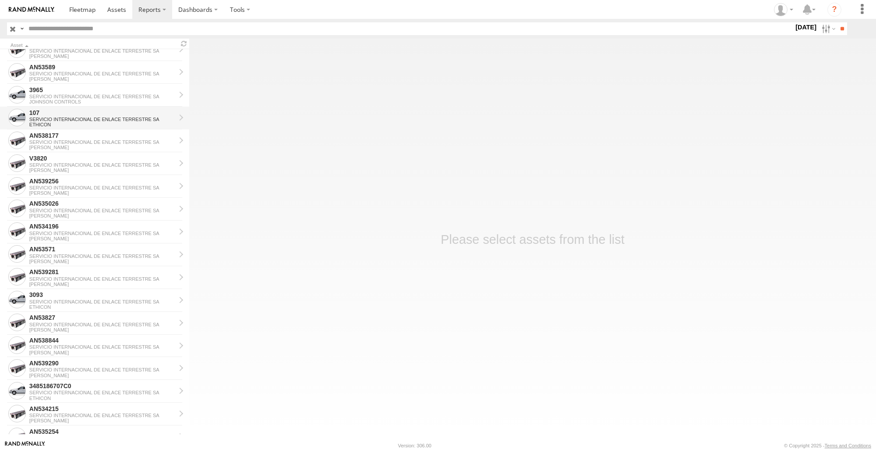
click at [93, 120] on div "SERVICIO INTERNACIONAL DE ENLACE TERRESTRE SA" at bounding box center [102, 119] width 146 height 5
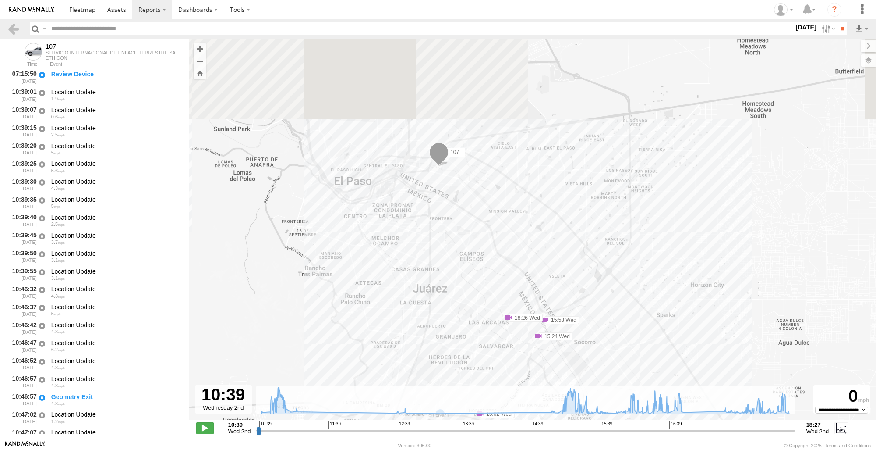
drag, startPoint x: 462, startPoint y: 87, endPoint x: 477, endPoint y: 202, distance: 115.8
click at [477, 202] on div "107 11:07 Wed 15:02 Wed 15:24 Wed 15:58 Wed 18:26 Wed" at bounding box center [532, 234] width 687 height 390
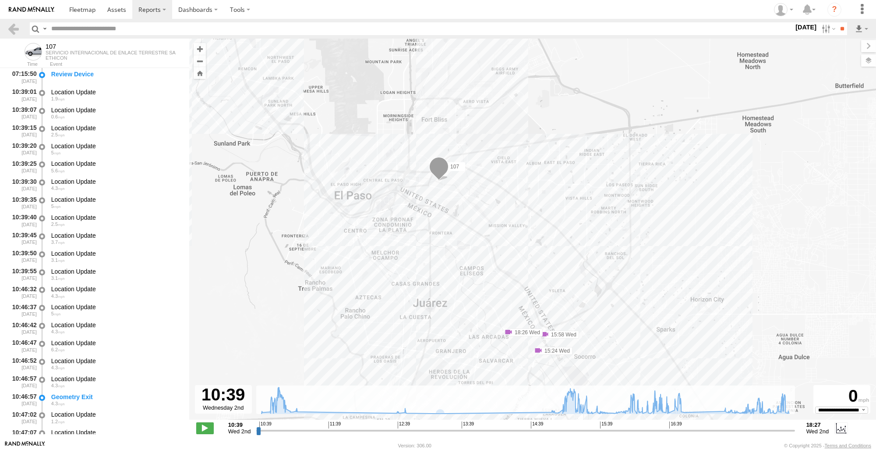
click at [442, 180] on span at bounding box center [438, 169] width 19 height 24
click at [442, 250] on div "107 11:07 Wed 15:02 Wed 15:24 Wed 15:58 Wed 18:26 Wed 107 ETHICON STAGE COACH 3…" at bounding box center [532, 234] width 687 height 390
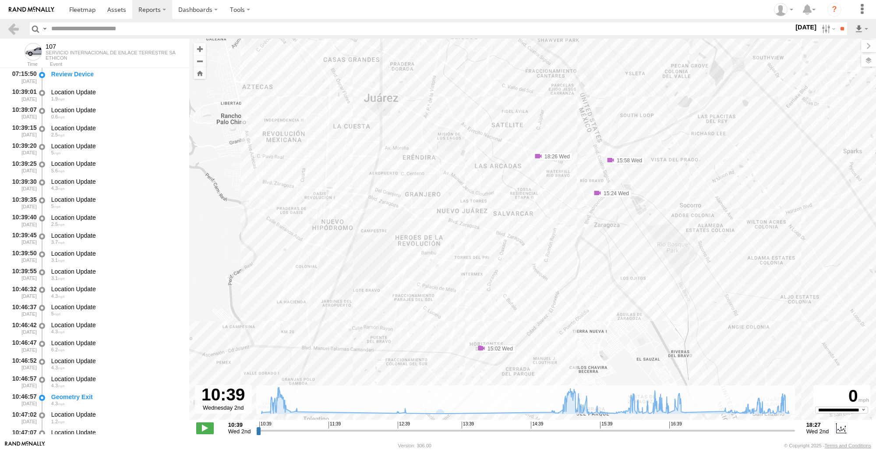
drag, startPoint x: 451, startPoint y: 289, endPoint x: 439, endPoint y: 139, distance: 150.3
click at [439, 139] on div "107 11:07 Wed 15:02 Wed 15:24 Wed 15:58 Wed 18:26 Wed" at bounding box center [532, 234] width 687 height 390
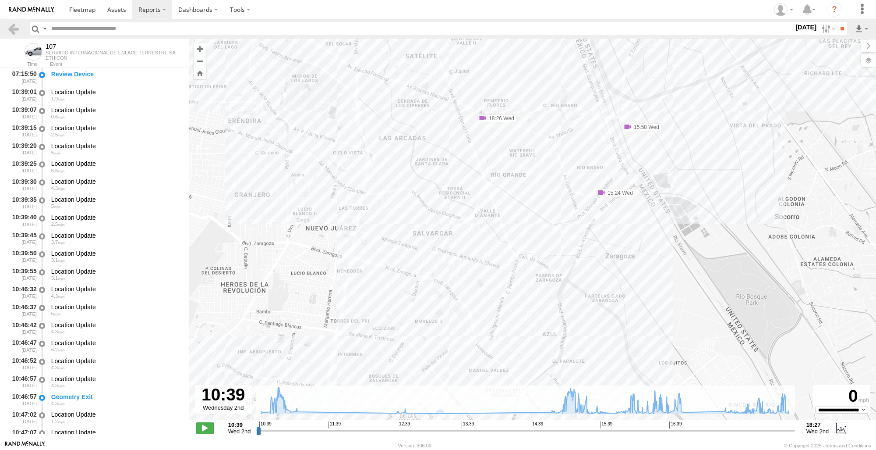
click at [577, 198] on div "107 11:07 Wed 15:02 Wed 15:24 Wed 15:58 Wed 18:26 Wed" at bounding box center [532, 234] width 687 height 390
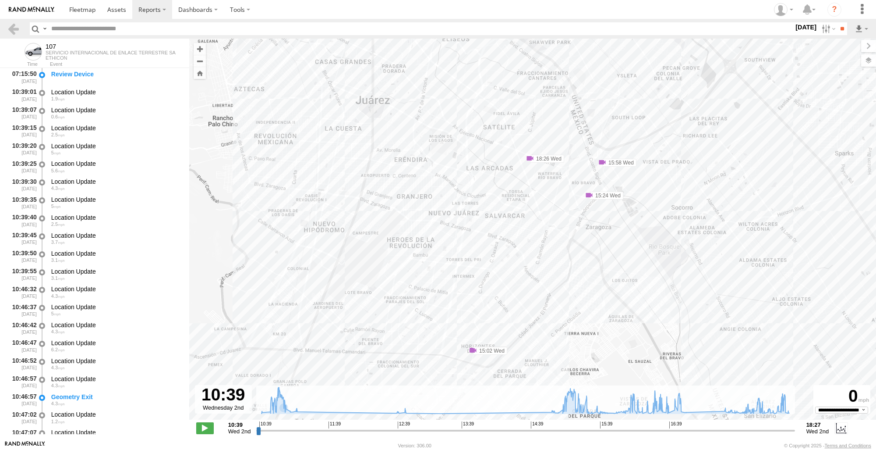
scroll to position [1441, 0]
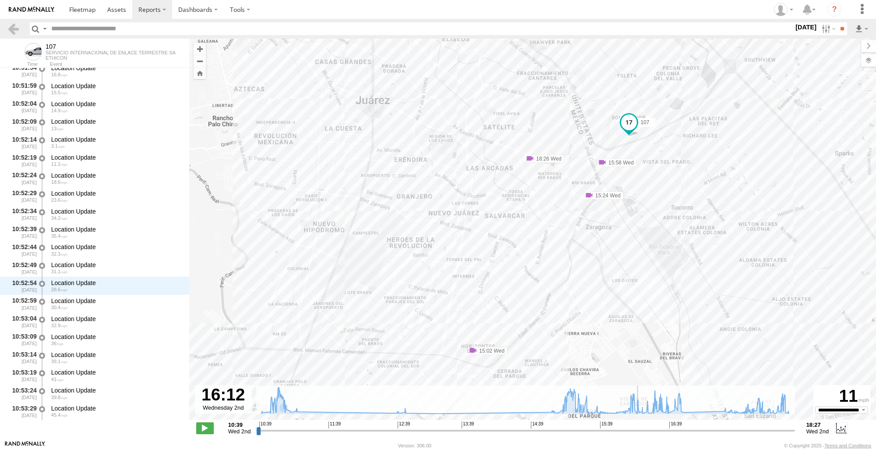
drag, startPoint x: 259, startPoint y: 431, endPoint x: 639, endPoint y: 467, distance: 381.6
type input "**********"
click at [639, 434] on input "range" at bounding box center [525, 430] width 538 height 8
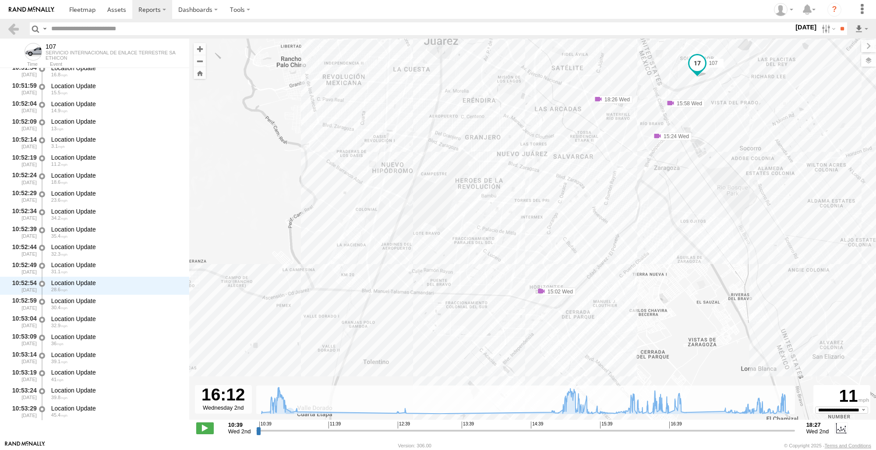
drag, startPoint x: 803, startPoint y: 269, endPoint x: 870, endPoint y: 210, distance: 89.7
click at [870, 210] on div "107 11:07 Wed 15:02 Wed 15:24 Wed 15:58 Wed 18:26 Wed" at bounding box center [532, 234] width 687 height 390
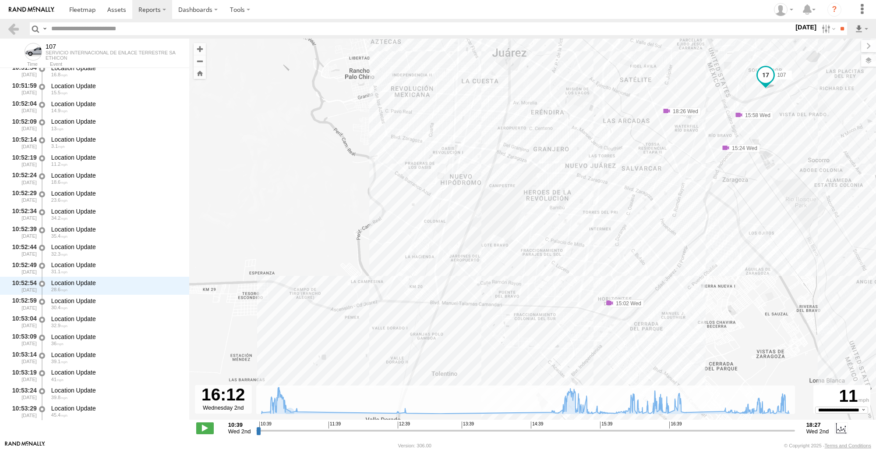
drag, startPoint x: 466, startPoint y: 167, endPoint x: 518, endPoint y: 179, distance: 53.5
click at [518, 179] on div "107 11:07 Wed 15:02 Wed 15:24 Wed 15:58 Wed 18:26 Wed" at bounding box center [532, 234] width 687 height 390
click at [433, 372] on div "107 11:07 Wed 15:02 Wed 15:24 Wed 15:58 Wed 18:26 Wed" at bounding box center [532, 234] width 687 height 390
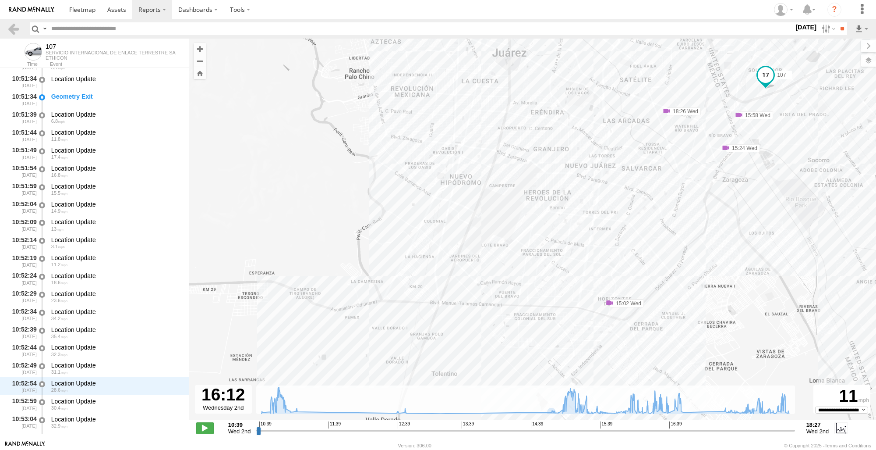
scroll to position [1265, 0]
click at [14, 25] on link at bounding box center [13, 28] width 13 height 13
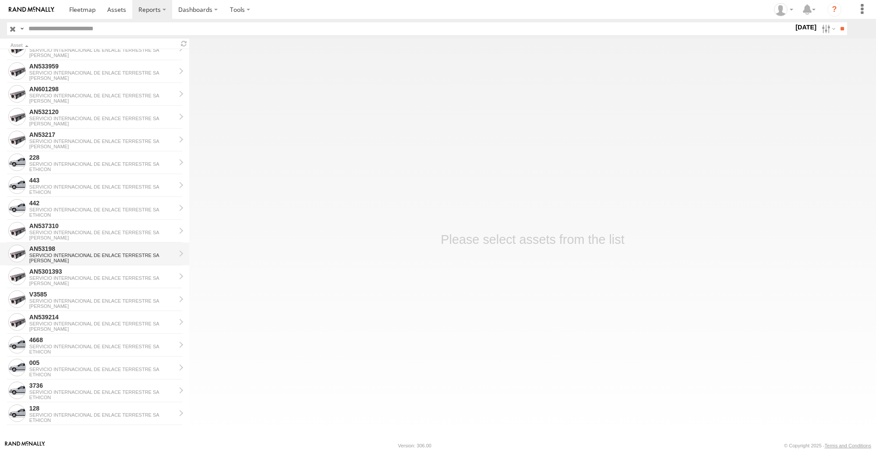
scroll to position [789, 0]
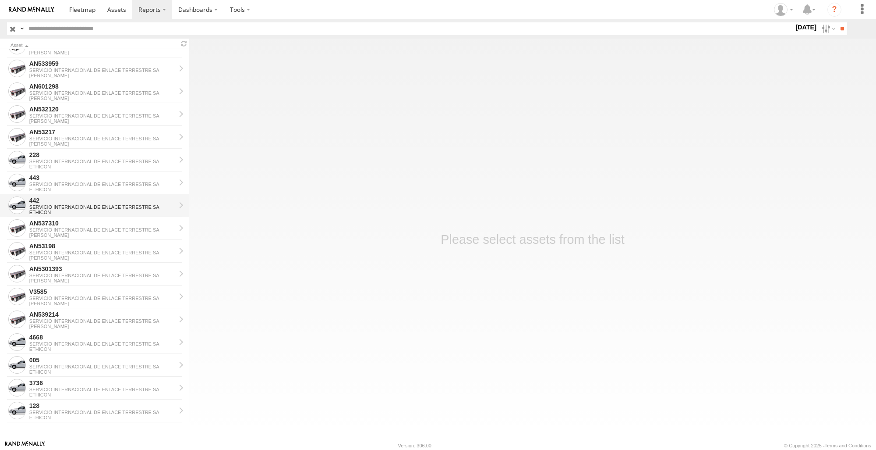
click at [102, 195] on link "442 SERVICIO INTERNACIONAL DE ENLACE TERRESTRE SA ETHICON" at bounding box center [94, 205] width 189 height 23
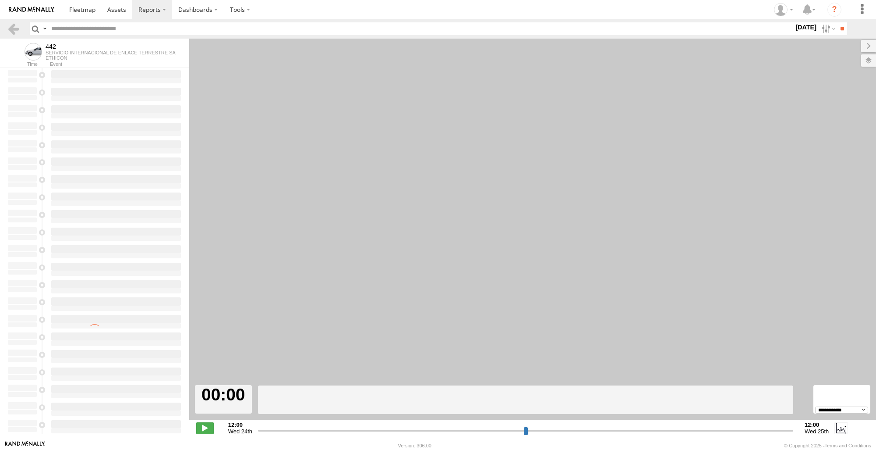
select select "**********"
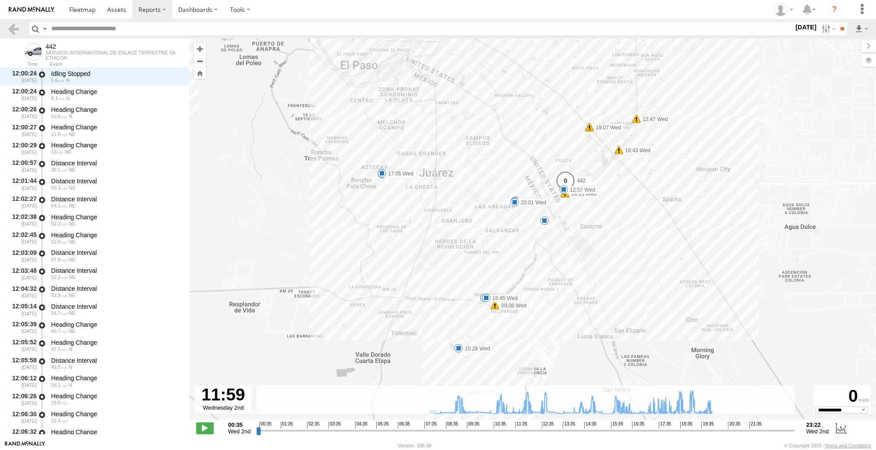
scroll to position [11684, 0]
drag, startPoint x: 258, startPoint y: 428, endPoint x: 526, endPoint y: 443, distance: 268.1
click at [526, 434] on input "range" at bounding box center [525, 430] width 538 height 8
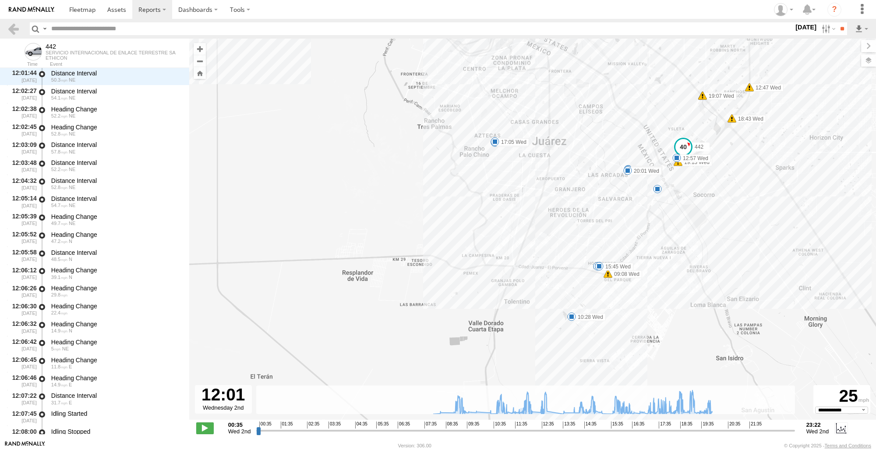
drag, startPoint x: 654, startPoint y: 297, endPoint x: 761, endPoint y: 256, distance: 115.1
click at [761, 256] on div "442 09:08 Wed 10:28 Wed 12:47 Wed 12:57 Wed 15:10 Wed 15:18 Wed 15:45 Wed 16:33…" at bounding box center [532, 234] width 687 height 390
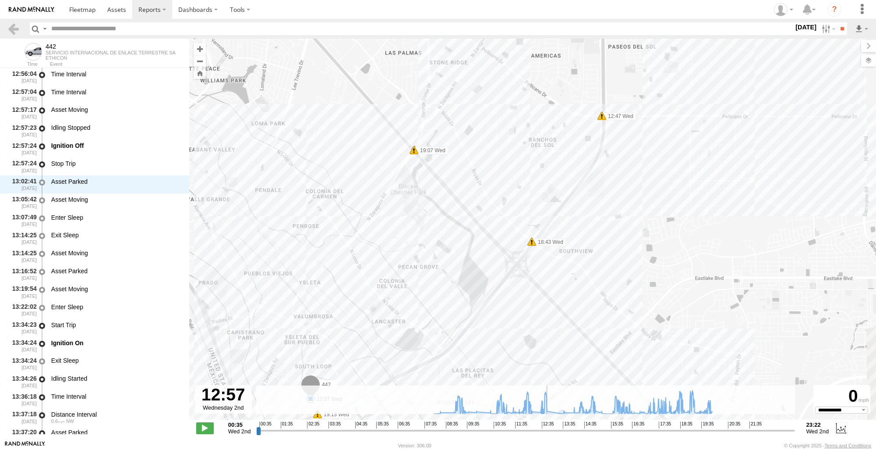
scroll to position [14873, 0]
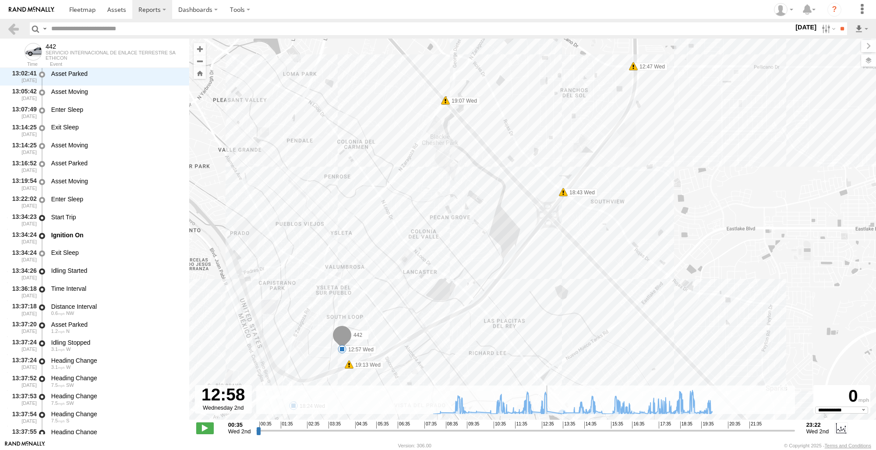
drag, startPoint x: 526, startPoint y: 430, endPoint x: 549, endPoint y: 430, distance: 22.8
type input "**********"
click at [549, 430] on input "range" at bounding box center [525, 430] width 538 height 8
click at [9, 26] on link at bounding box center [13, 28] width 13 height 13
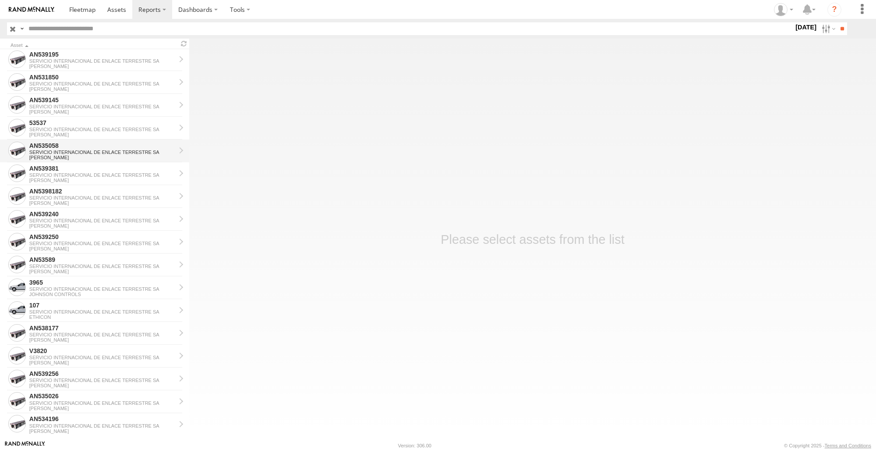
scroll to position [175, 0]
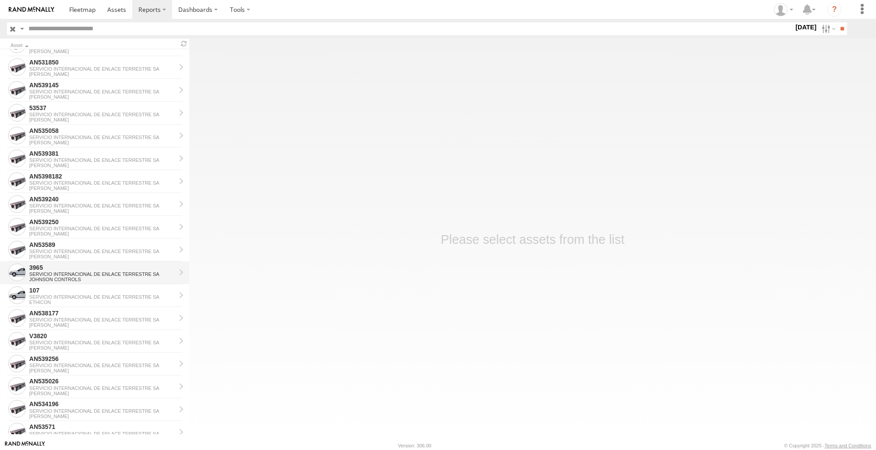
click at [83, 269] on div "3965" at bounding box center [102, 267] width 146 height 8
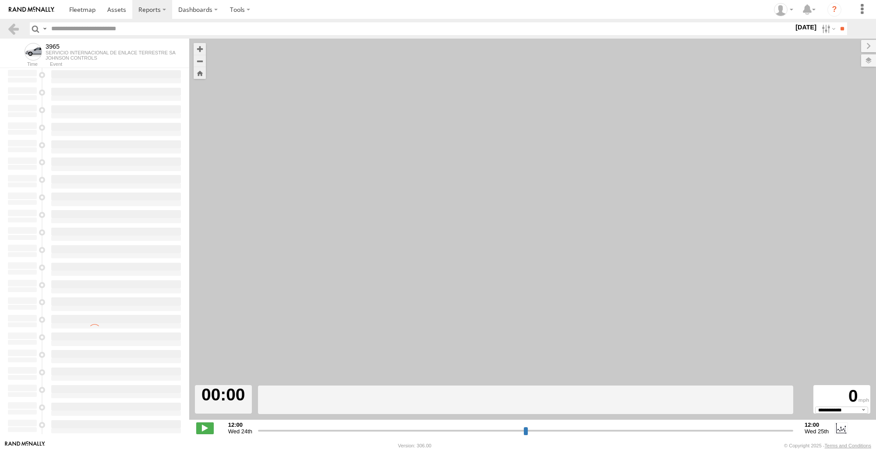
select select "**********"
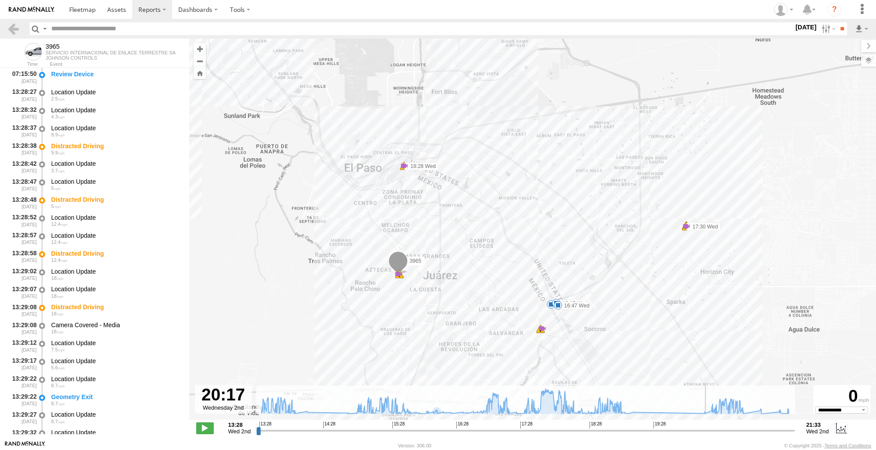
drag, startPoint x: 256, startPoint y: 430, endPoint x: 708, endPoint y: 435, distance: 451.7
type input "**********"
click at [708, 434] on input "range" at bounding box center [525, 430] width 538 height 8
click at [11, 37] on header "Search Query Asset ID Asset Label Registration Manufacturer Model VIN Job ID" at bounding box center [438, 29] width 876 height 20
click at [14, 29] on link at bounding box center [13, 28] width 13 height 13
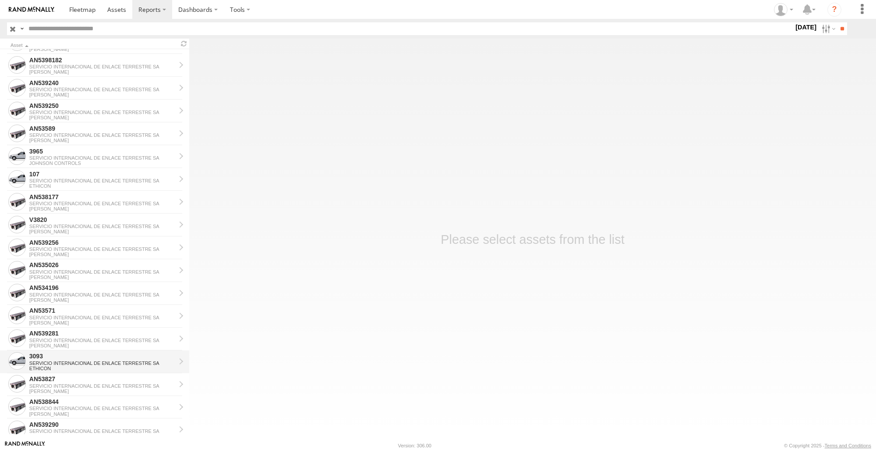
scroll to position [307, 0]
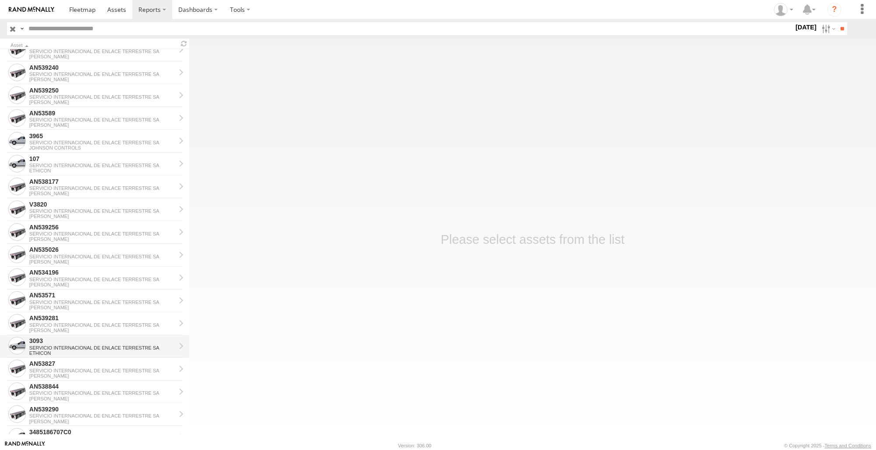
click at [124, 350] on div "ETHICON" at bounding box center [102, 352] width 146 height 5
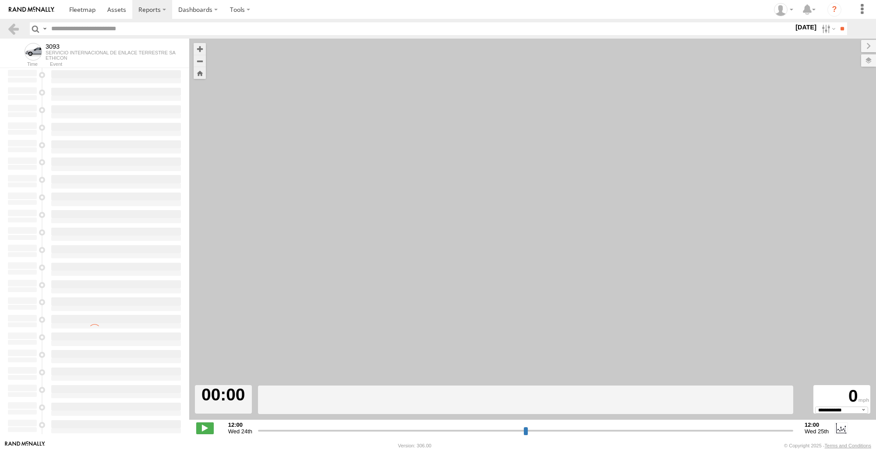
select select "**********"
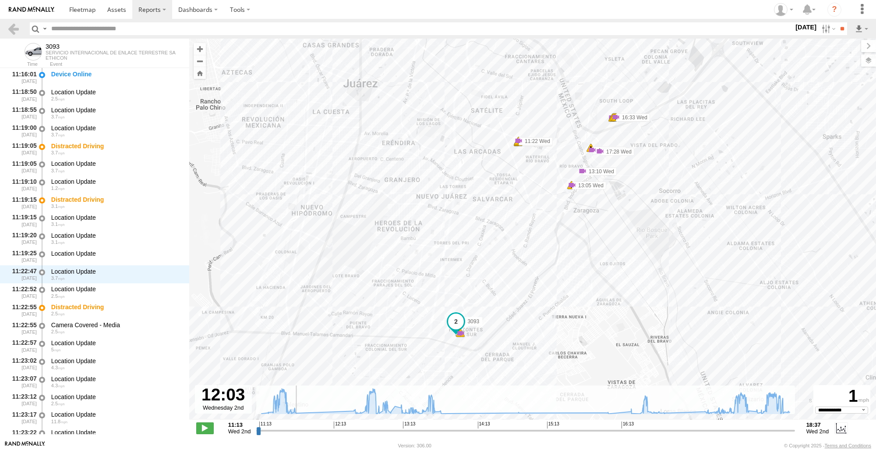
scroll to position [322, 0]
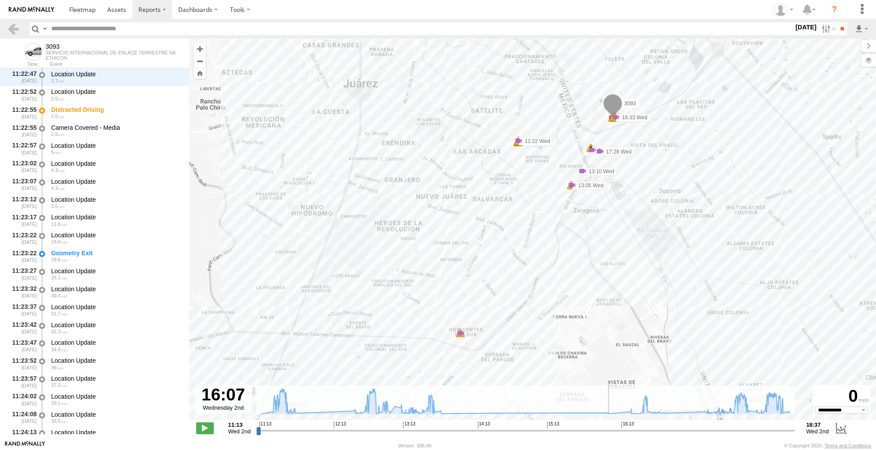
drag, startPoint x: 261, startPoint y: 432, endPoint x: 613, endPoint y: 441, distance: 351.9
type input "**********"
click at [613, 434] on input "range" at bounding box center [525, 430] width 538 height 8
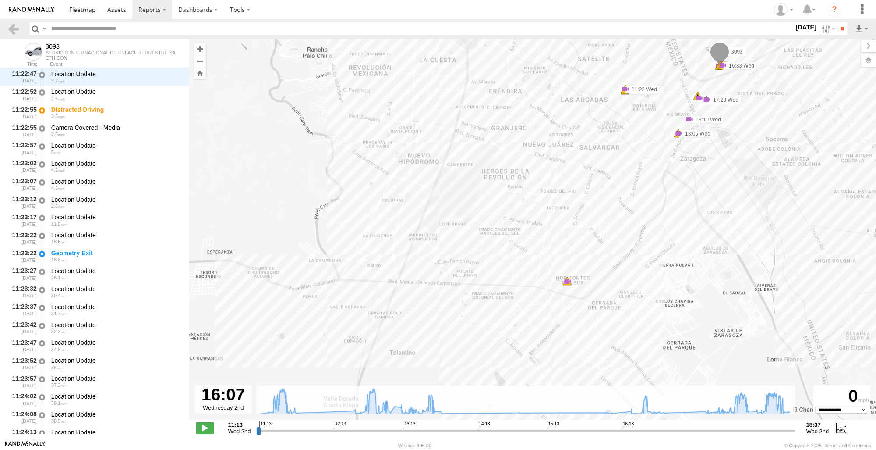
drag, startPoint x: 785, startPoint y: 229, endPoint x: 895, endPoint y: 185, distance: 118.8
click at [876, 185] on html at bounding box center [438, 225] width 876 height 450
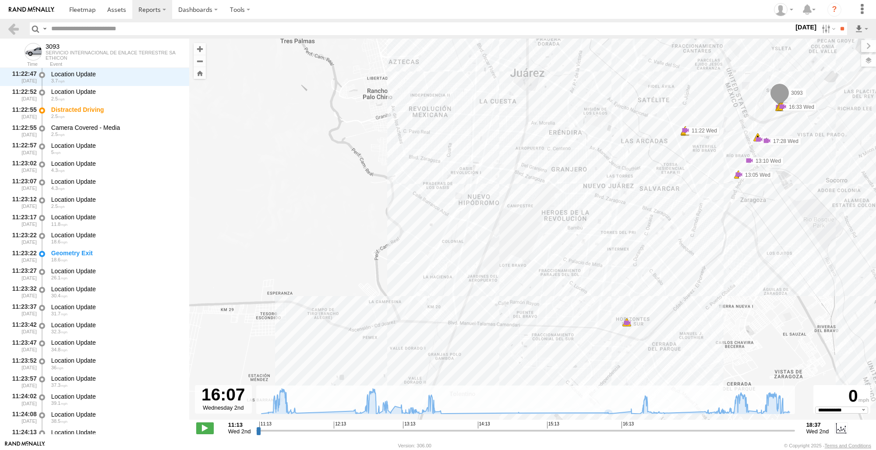
drag, startPoint x: 358, startPoint y: 213, endPoint x: 419, endPoint y: 248, distance: 70.6
click at [419, 248] on div "3093 11:19 Wed 11:19 Wed 11:22 Wed 11:22 Wed 13:05 Wed 13:10 Wed 13:29 Wed 14:0…" at bounding box center [532, 234] width 687 height 390
click at [624, 329] on div "3093 11:19 Wed 11:19 Wed 11:22 Wed 11:22 Wed 13:05 Wed 13:10 Wed 13:29 Wed 14:0…" at bounding box center [532, 234] width 687 height 390
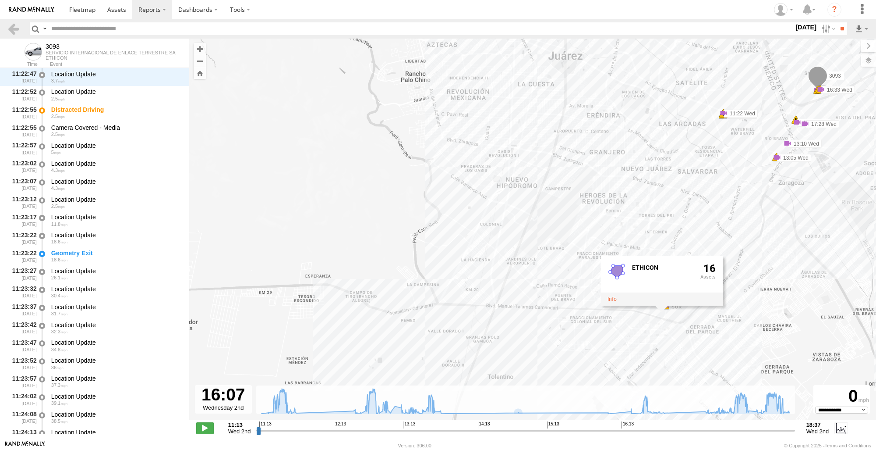
drag, startPoint x: 577, startPoint y: 258, endPoint x: 562, endPoint y: 107, distance: 152.3
click at [562, 107] on div "3093 11:19 Wed 11:19 Wed 11:22 Wed 11:22 Wed 13:05 Wed 13:10 Wed 13:29 Wed 14:0…" at bounding box center [532, 234] width 687 height 390
click at [825, 281] on div "3093 11:19 Wed 11:19 Wed 11:22 Wed 11:22 Wed 13:05 Wed 13:10 Wed 13:29 Wed 14:0…" at bounding box center [532, 234] width 687 height 390
click at [660, 311] on div "3093 11:19 Wed 11:19 Wed 11:22 Wed 11:22 Wed 13:05 Wed 13:10 Wed 13:29 Wed 14:0…" at bounding box center [532, 234] width 687 height 390
click at [803, 350] on div "3093 11:19 Wed 11:19 Wed 11:22 Wed 11:22 Wed 13:05 Wed 13:10 Wed 13:29 Wed 14:0…" at bounding box center [532, 234] width 687 height 390
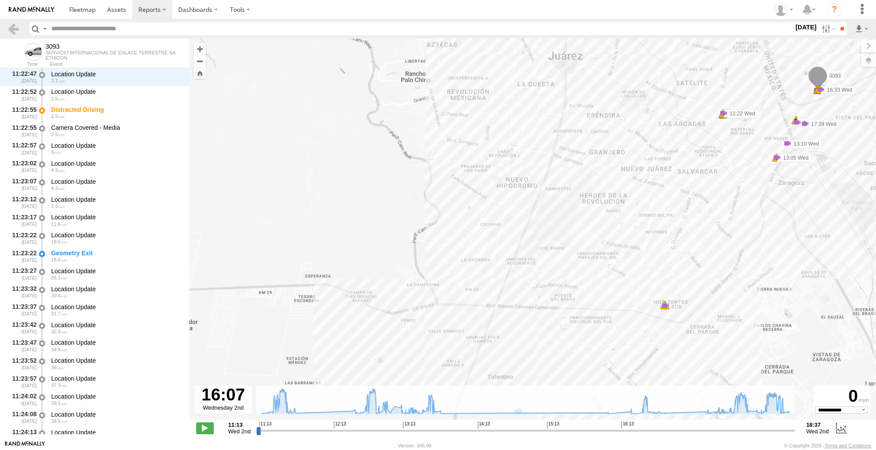
click at [661, 310] on div "3093 11:19 Wed 11:19 Wed 11:22 Wed 11:22 Wed 13:05 Wed 13:10 Wed 13:29 Wed 14:0…" at bounding box center [532, 234] width 687 height 390
click at [17, 33] on link at bounding box center [13, 28] width 13 height 13
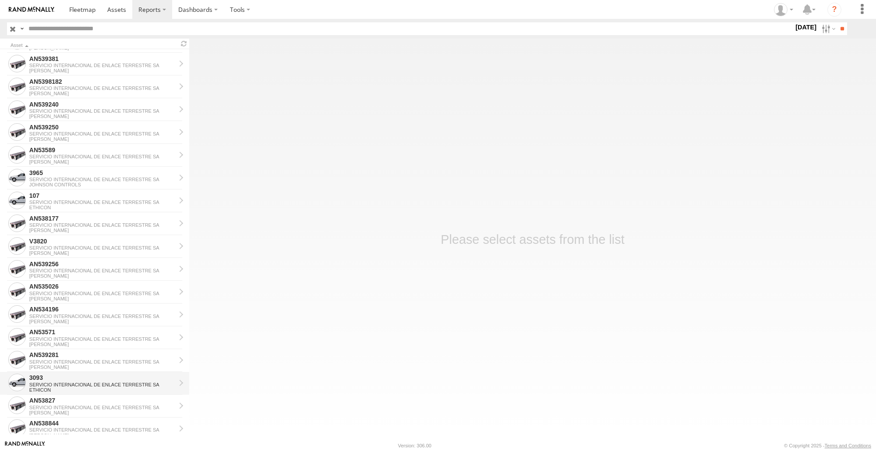
scroll to position [265, 0]
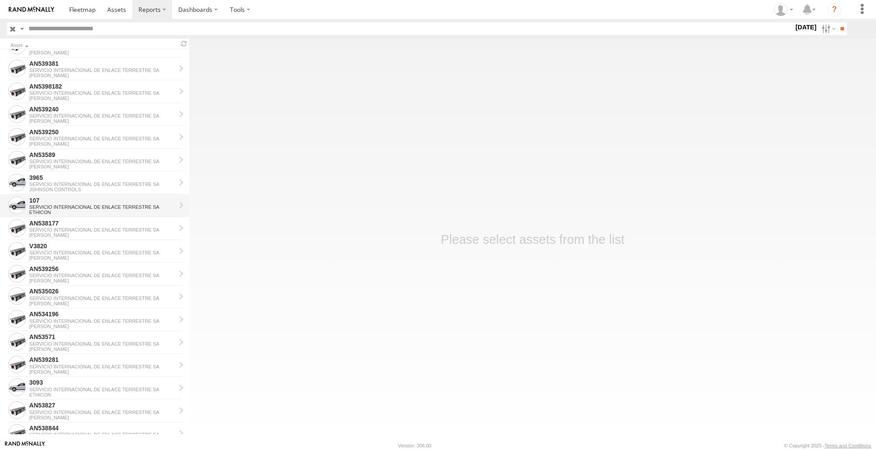
click at [75, 197] on div "107" at bounding box center [102, 200] width 146 height 8
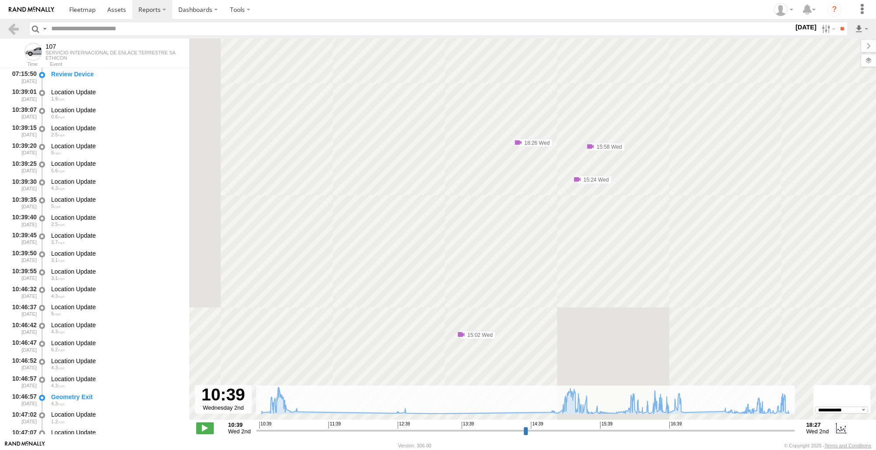
select select "**********"
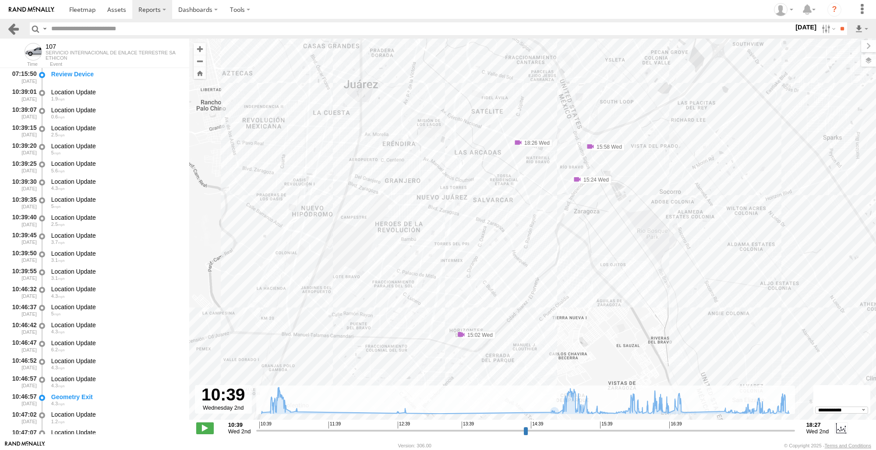
click at [18, 28] on link at bounding box center [13, 28] width 13 height 13
click at [804, 28] on label "[DATE]" at bounding box center [806, 27] width 25 height 10
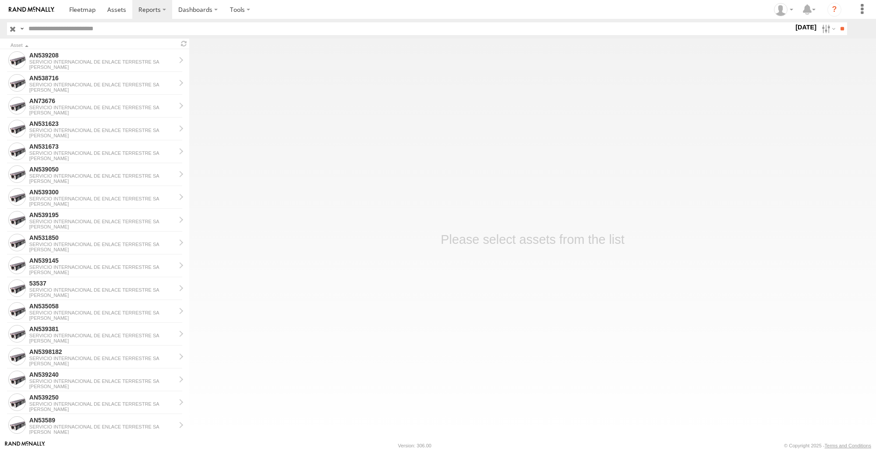
click at [0, 0] on label at bounding box center [0, 0] width 0 height 0
click at [843, 30] on input "**" at bounding box center [842, 28] width 10 height 13
click at [786, 269] on main "Asset AN539208 SERVICIO INTERNACIONAL DE ENLACE TERRESTRE [PERSON_NAME] AN53871…" at bounding box center [438, 239] width 876 height 401
click at [249, 416] on main "Asset AN539208 SERVICIO INTERNACIONAL DE ENLACE TERRESTRE SA JOHNSON AN538716 S…" at bounding box center [438, 239] width 876 height 401
